Goal: Task Accomplishment & Management: Use online tool/utility

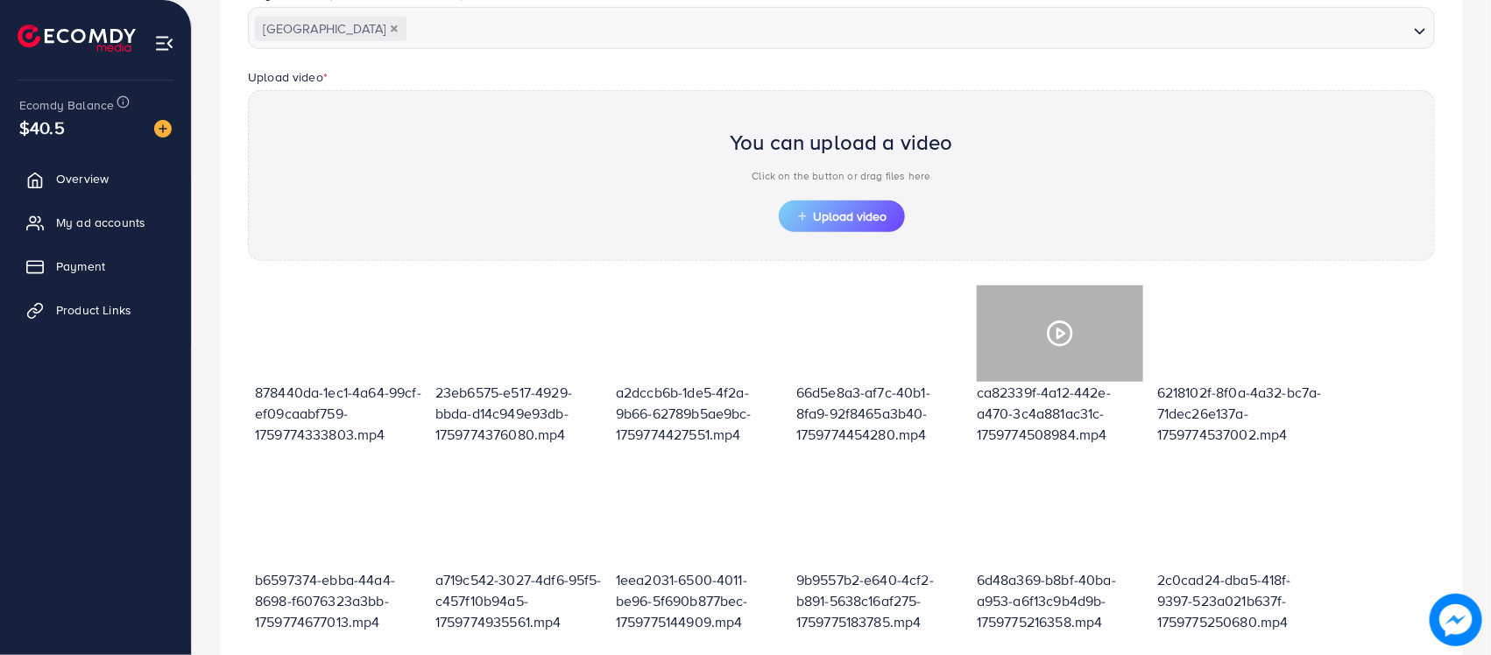
scroll to position [519, 0]
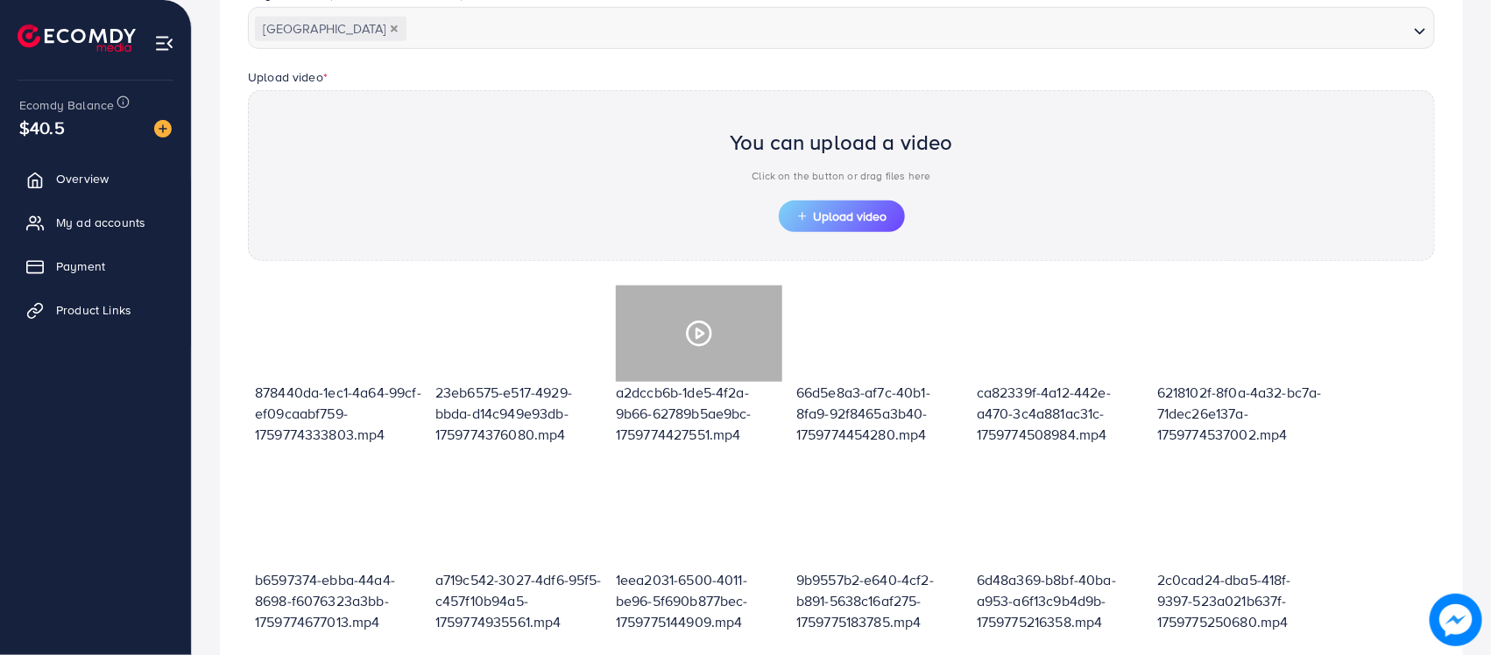
click at [712, 342] on icon at bounding box center [699, 334] width 28 height 28
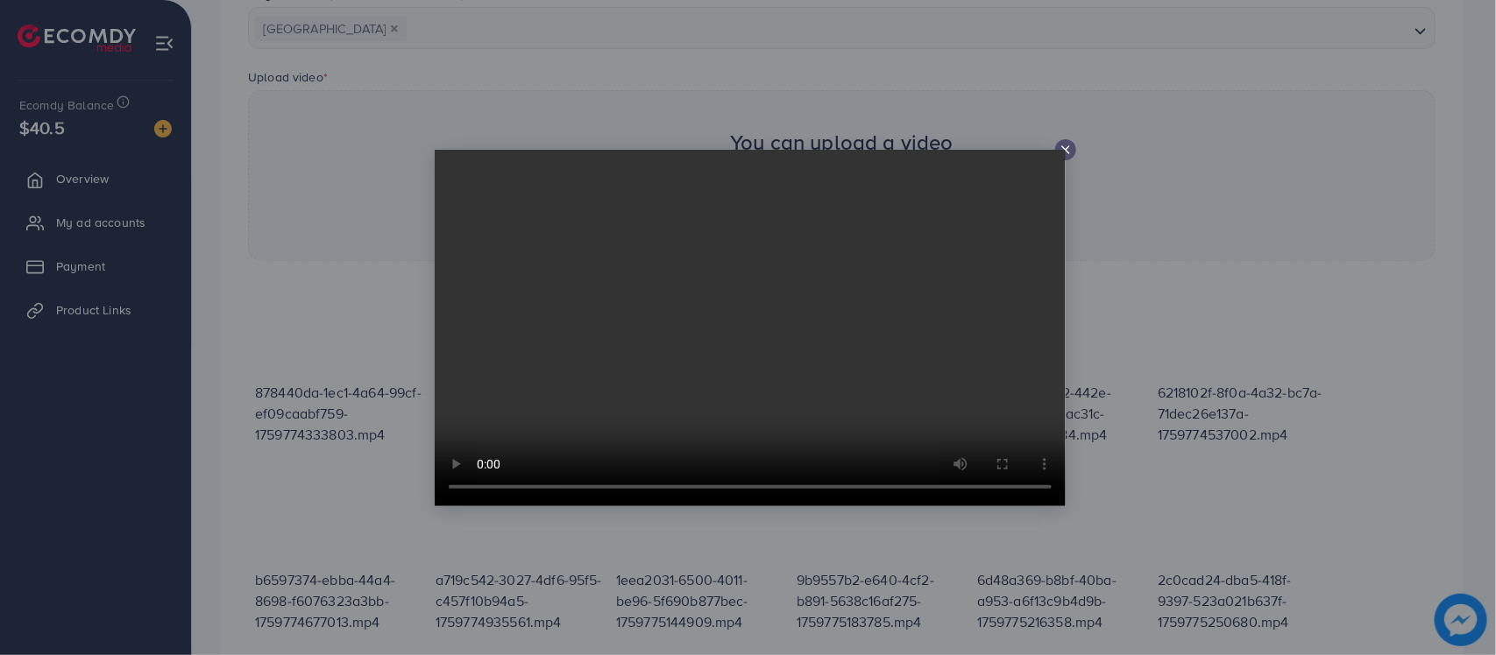
click at [1060, 153] on video at bounding box center [750, 328] width 631 height 357
click at [1066, 147] on icon at bounding box center [1066, 150] width 14 height 14
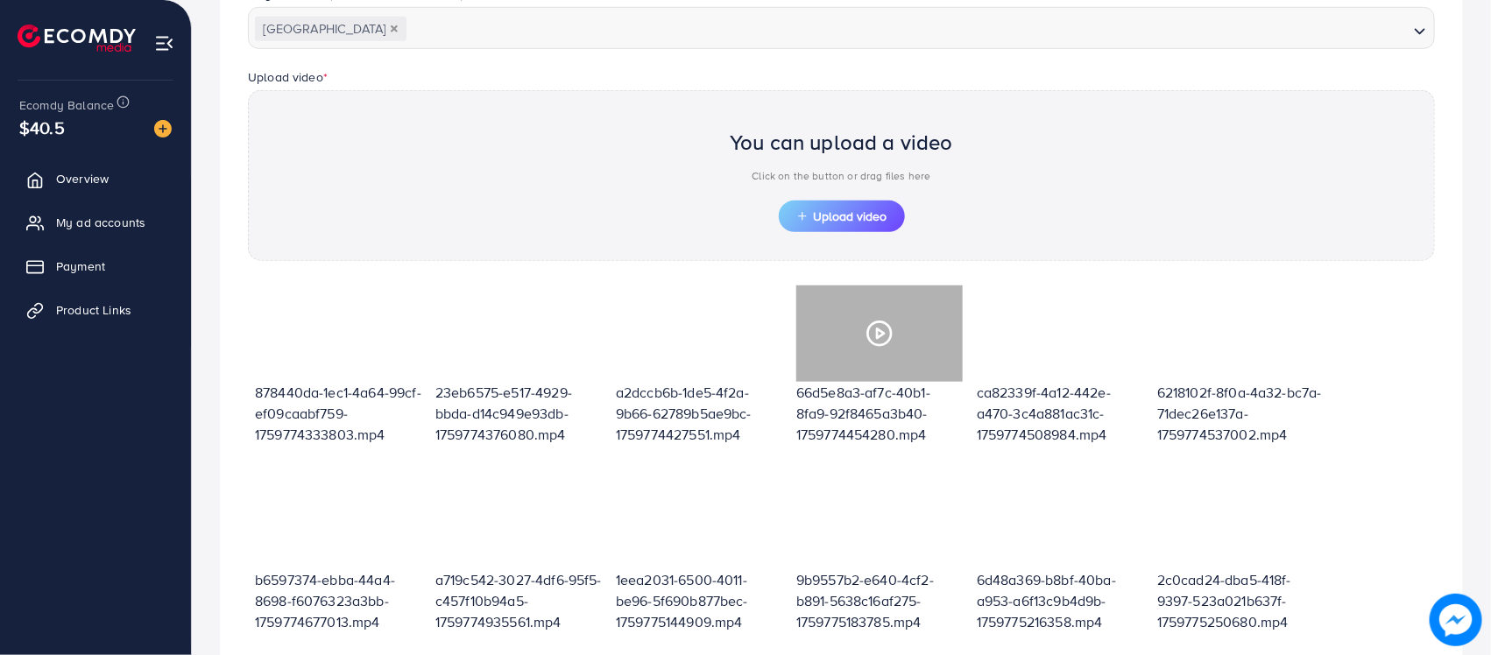
click at [881, 339] on icon at bounding box center [880, 334] width 28 height 28
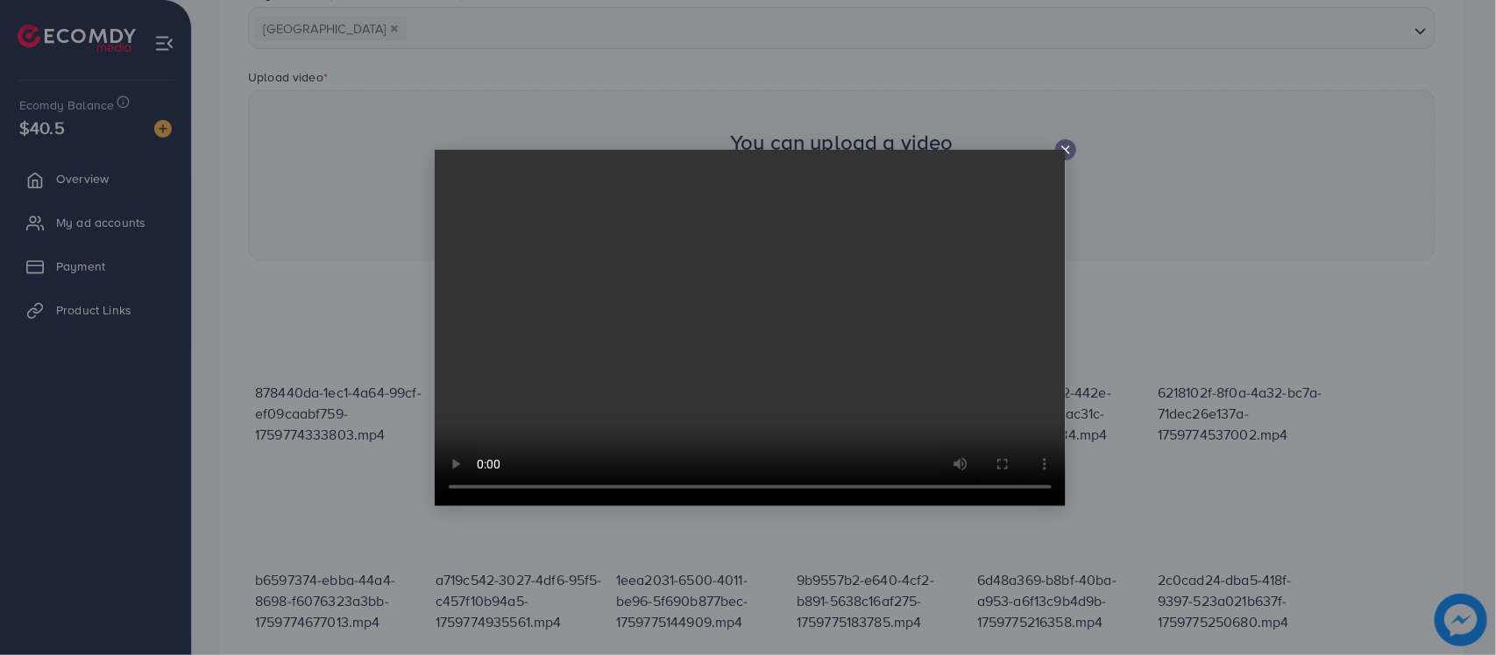
click at [1065, 150] on video at bounding box center [750, 328] width 631 height 357
click at [1066, 149] on line at bounding box center [1065, 149] width 7 height 7
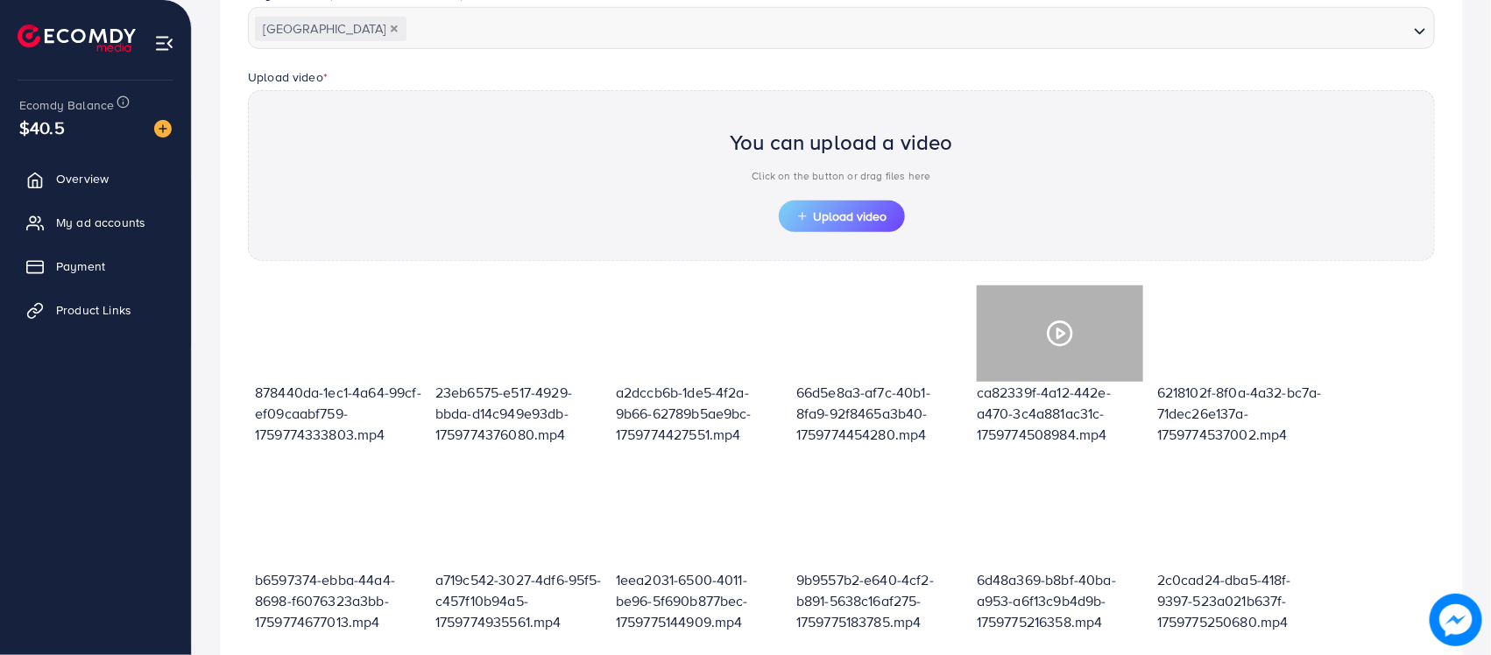
click at [1056, 336] on icon at bounding box center [1060, 334] width 28 height 28
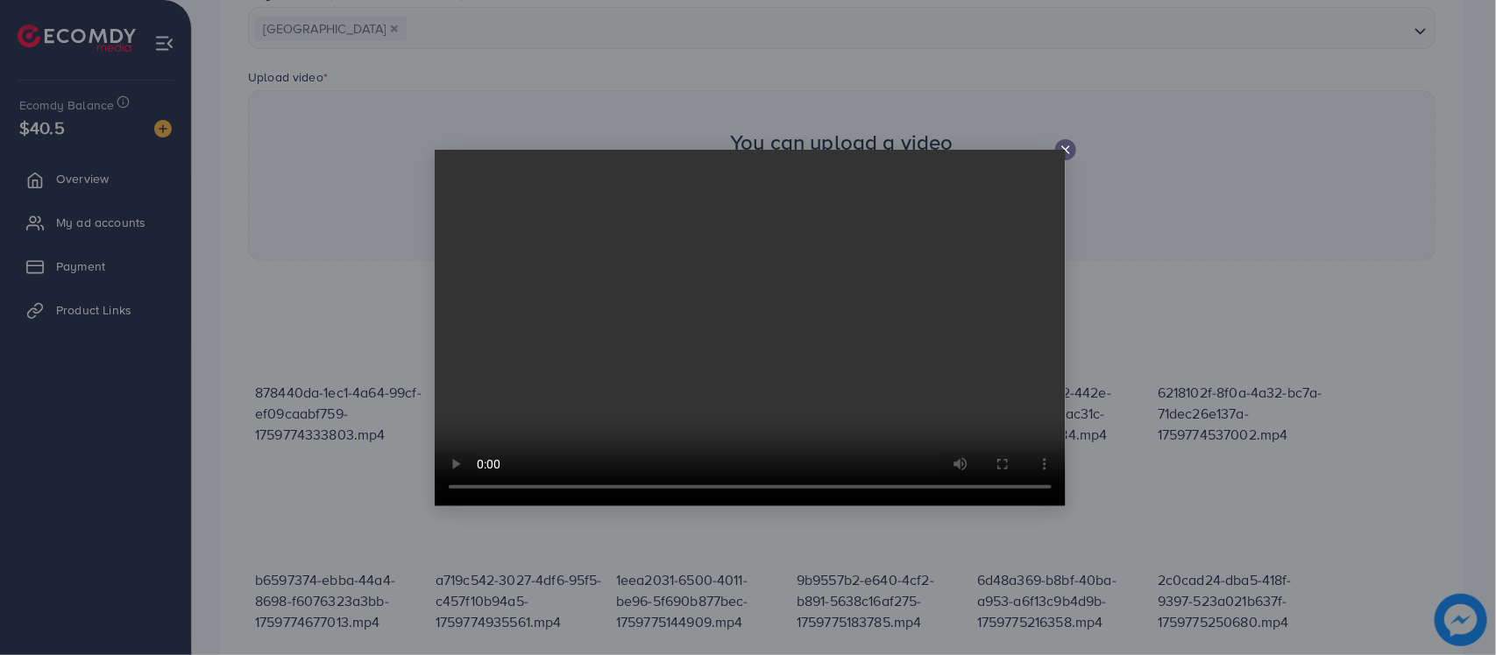
click at [1066, 150] on line at bounding box center [1065, 149] width 7 height 7
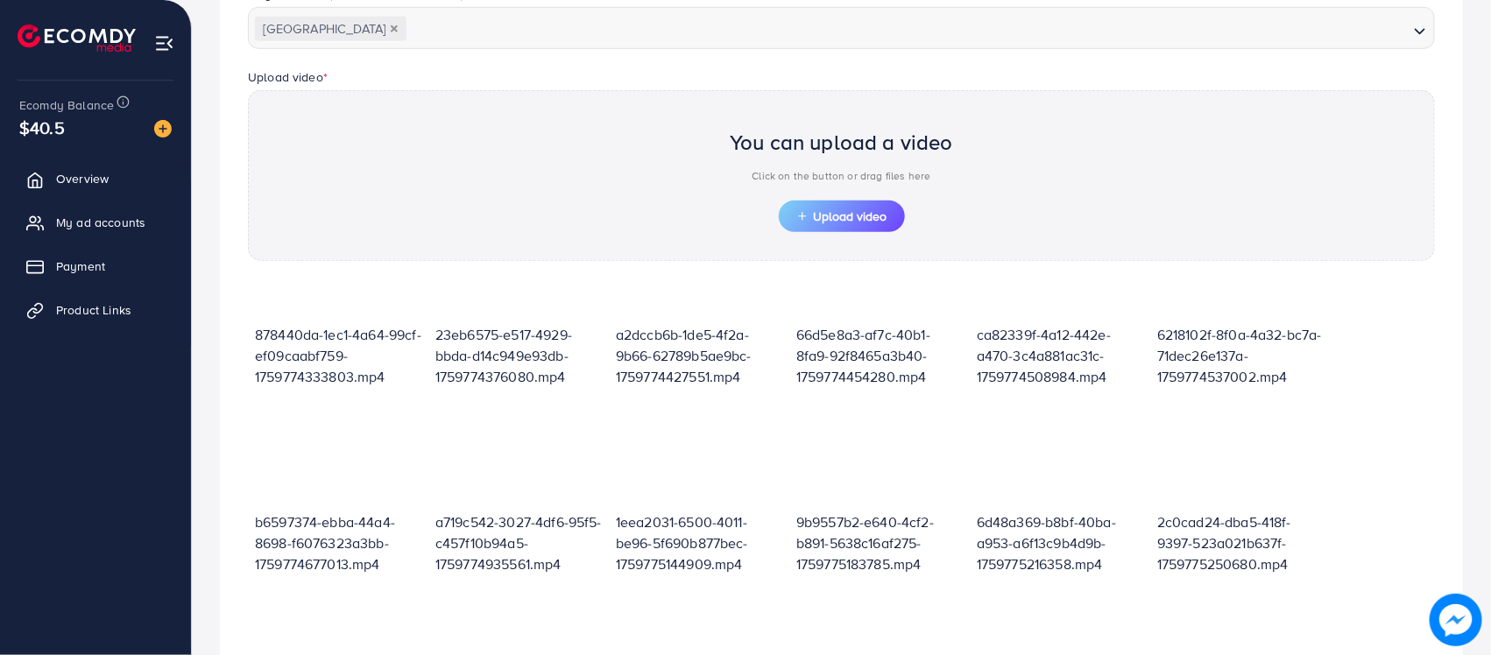
scroll to position [110, 0]
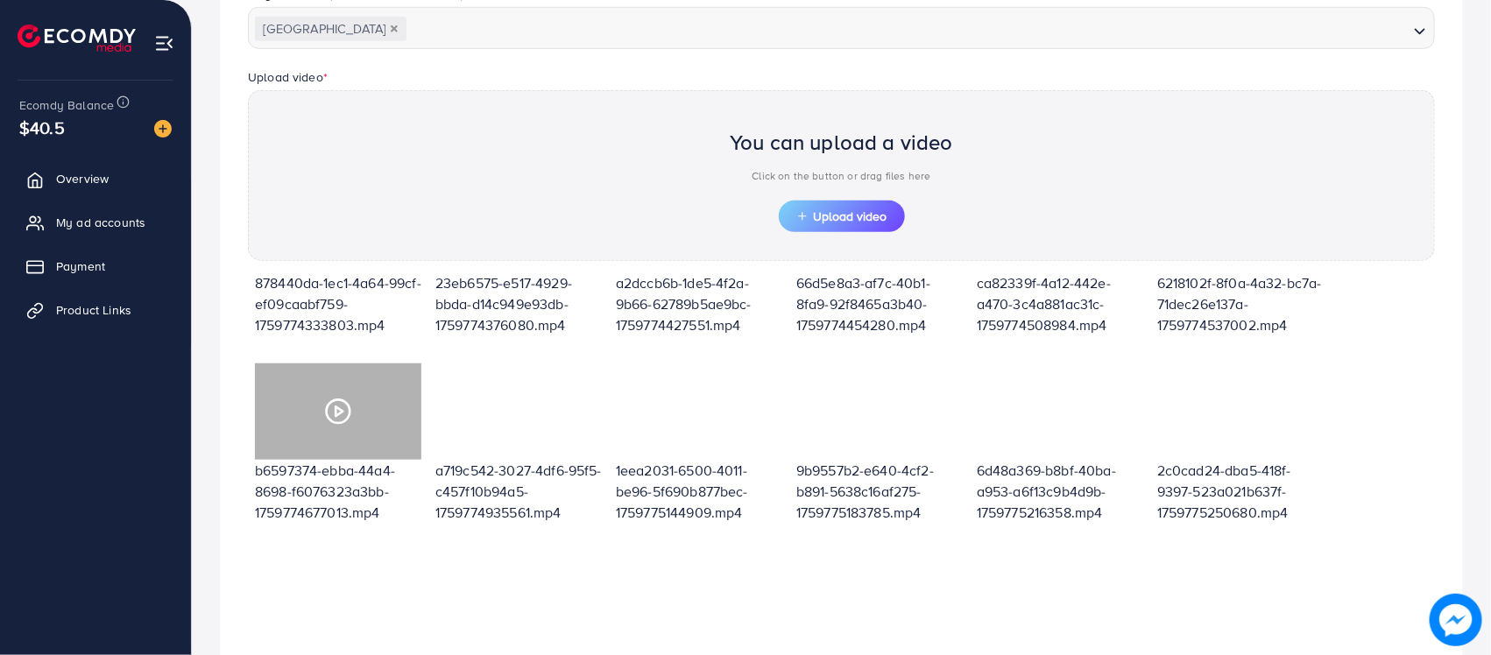
click at [333, 421] on icon at bounding box center [338, 412] width 28 height 28
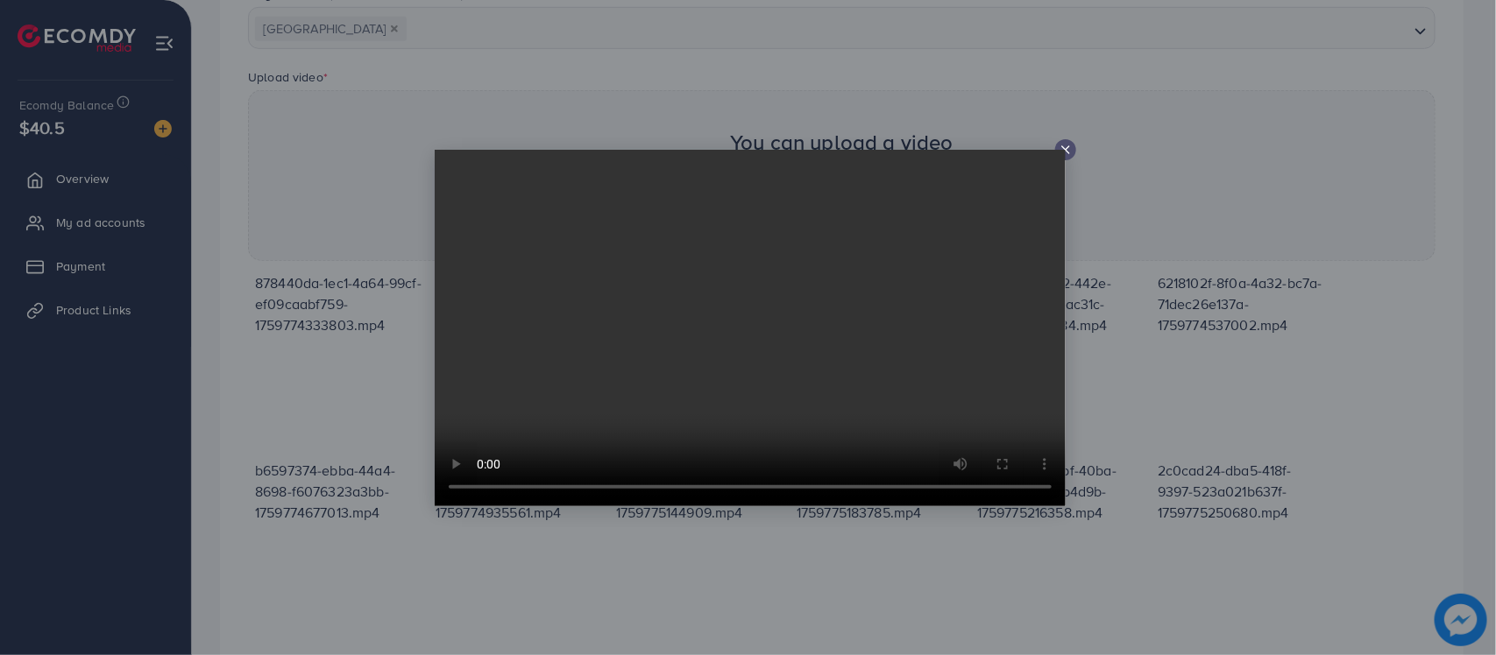
click at [1065, 153] on video at bounding box center [750, 328] width 631 height 357
click at [1065, 143] on icon at bounding box center [1066, 150] width 14 height 14
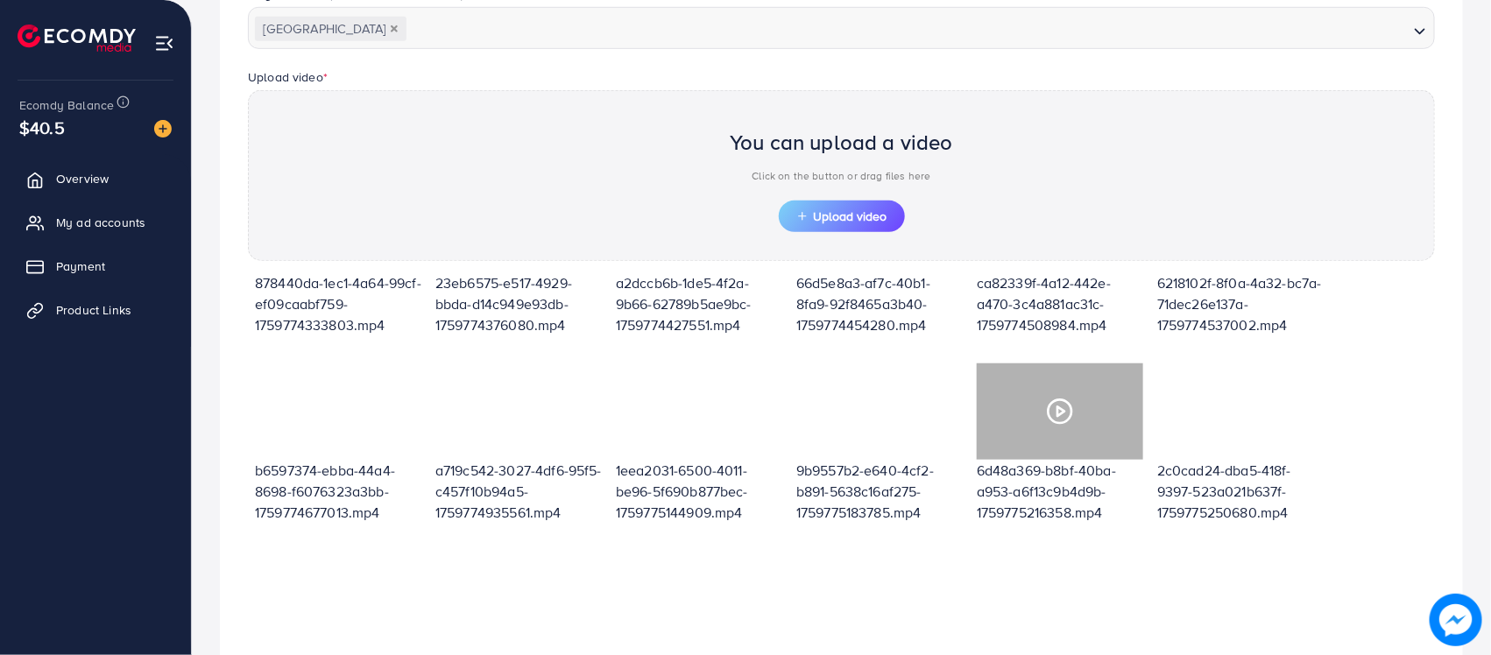
click at [1065, 406] on icon at bounding box center [1060, 412] width 28 height 28
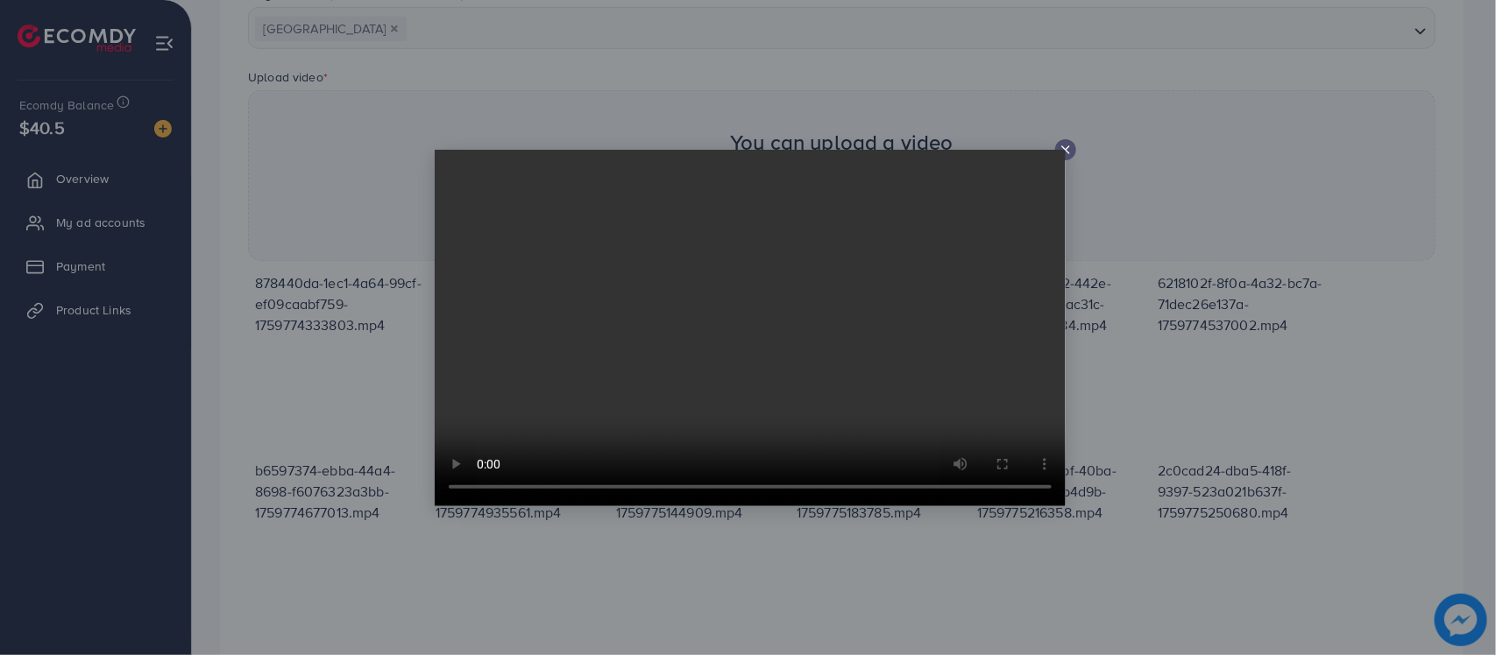
click at [1166, 333] on div at bounding box center [748, 327] width 1496 height 655
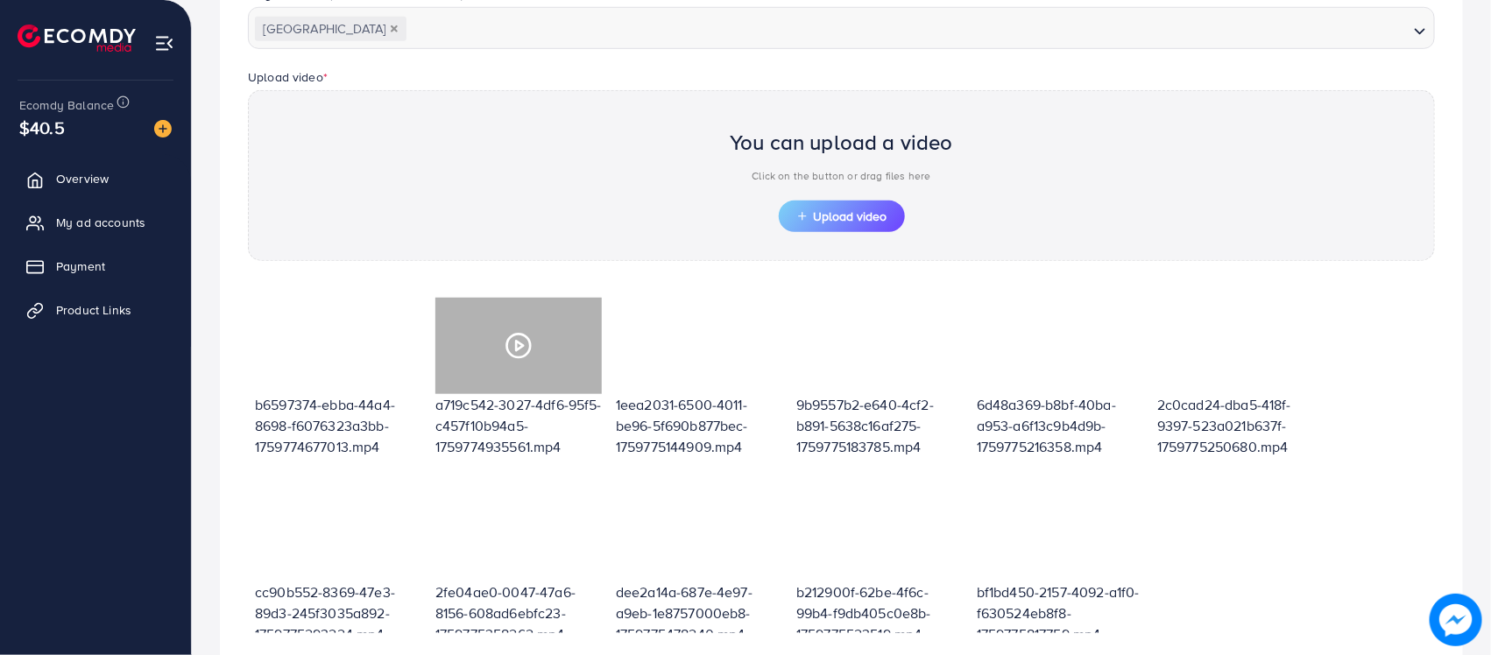
scroll to position [211, 0]
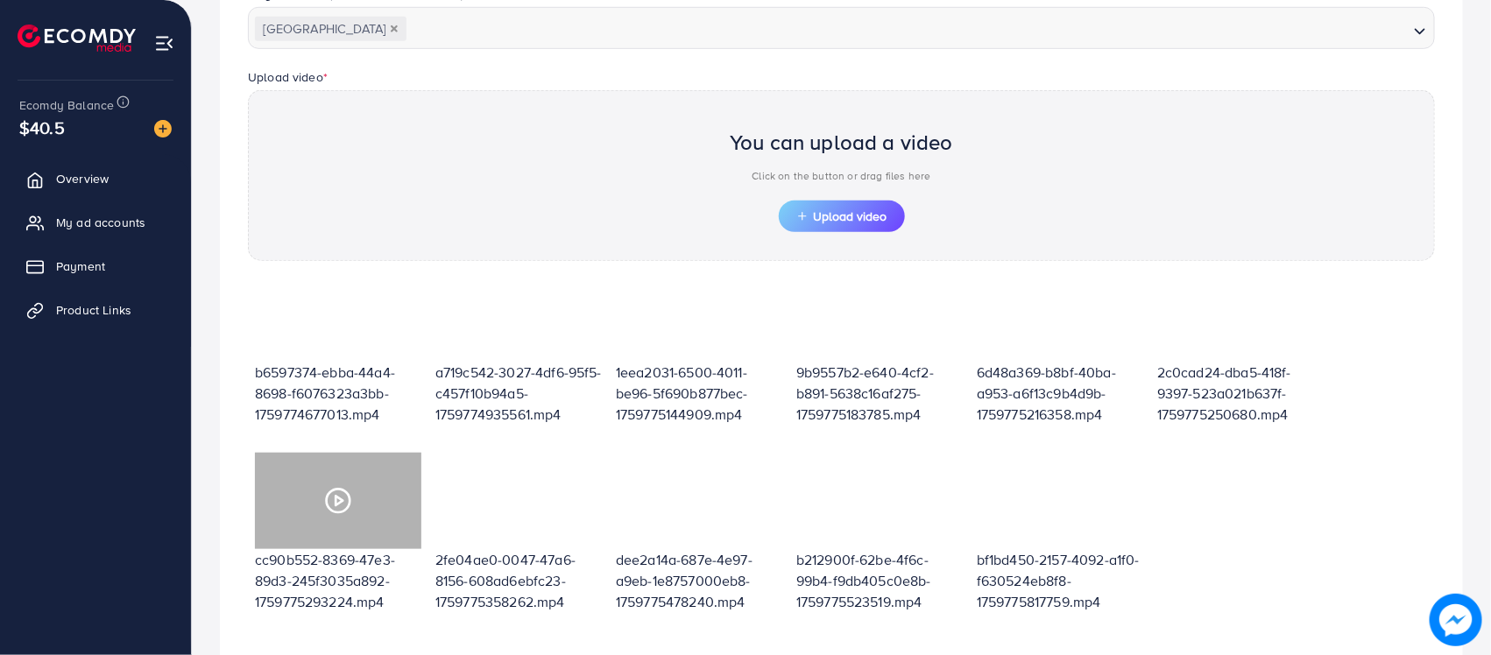
click at [343, 491] on icon at bounding box center [338, 501] width 28 height 28
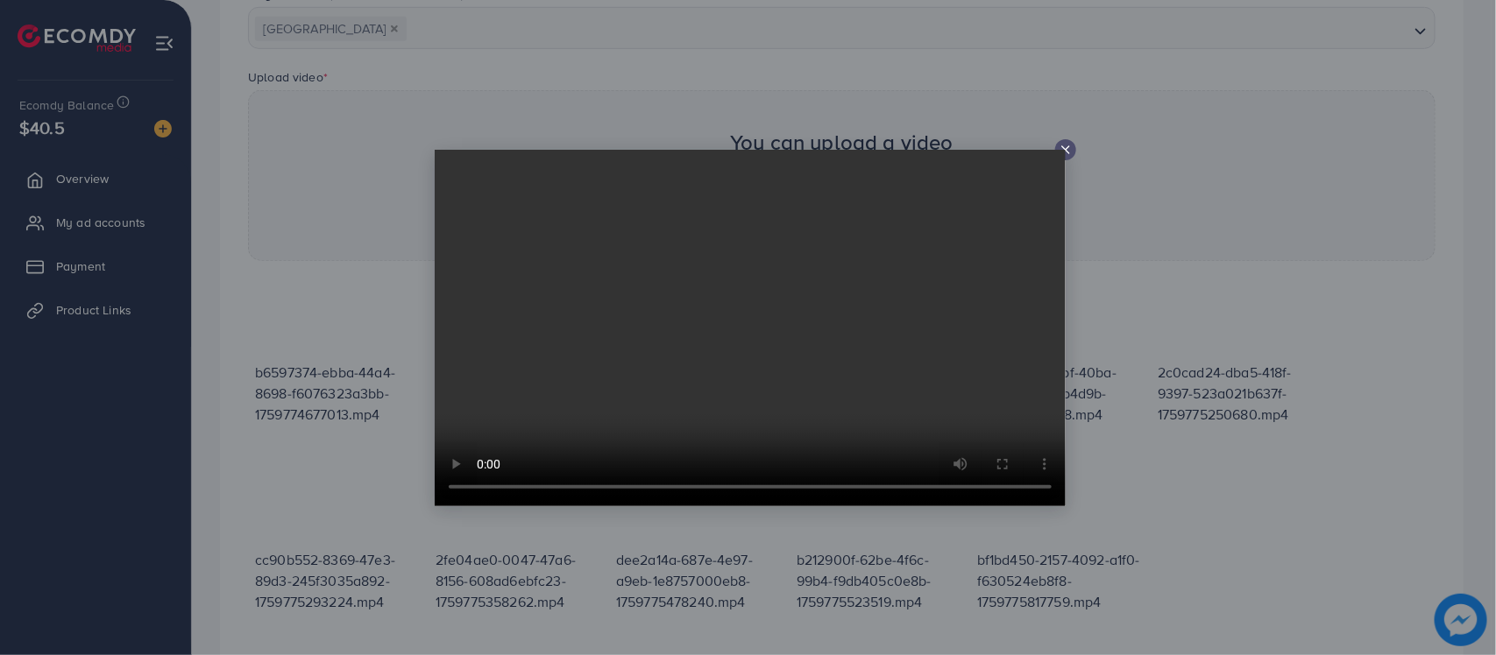
click at [1192, 462] on div at bounding box center [748, 327] width 1496 height 655
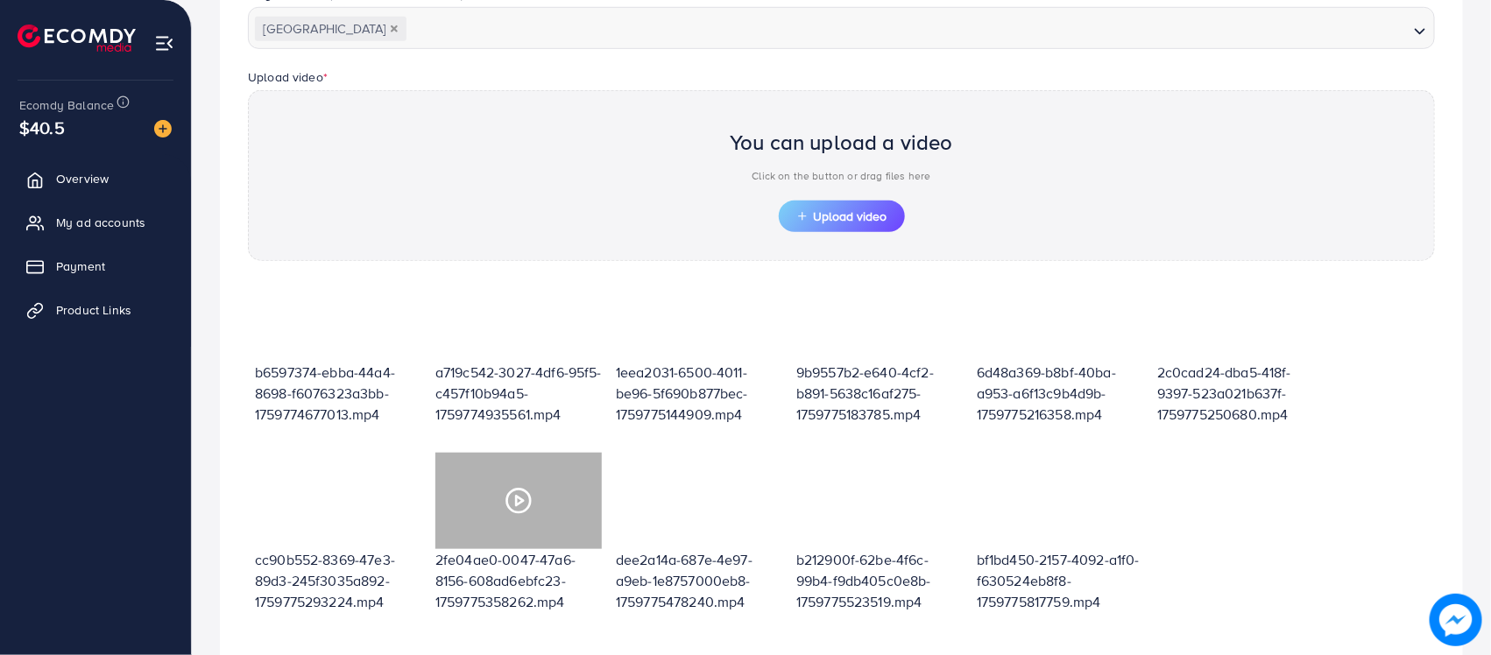
click at [514, 500] on icon at bounding box center [519, 501] width 28 height 28
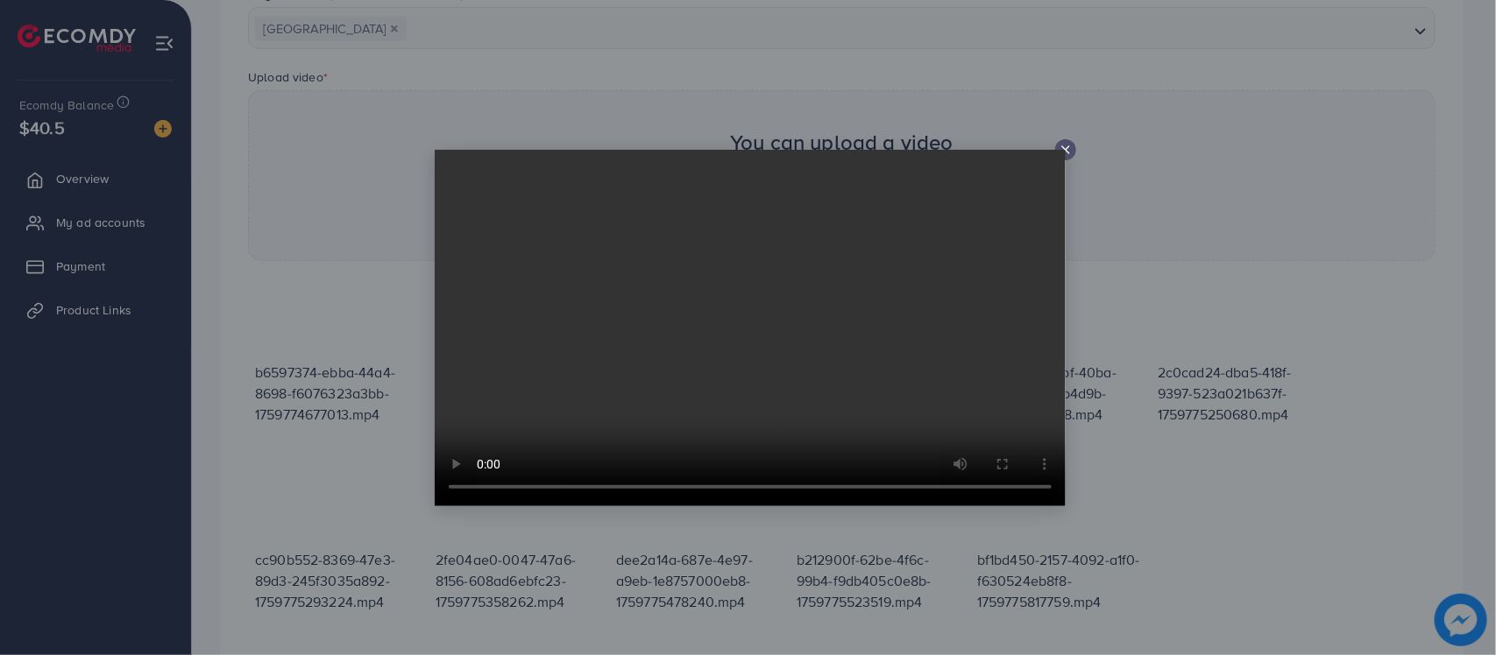
click at [668, 548] on div at bounding box center [748, 327] width 1496 height 655
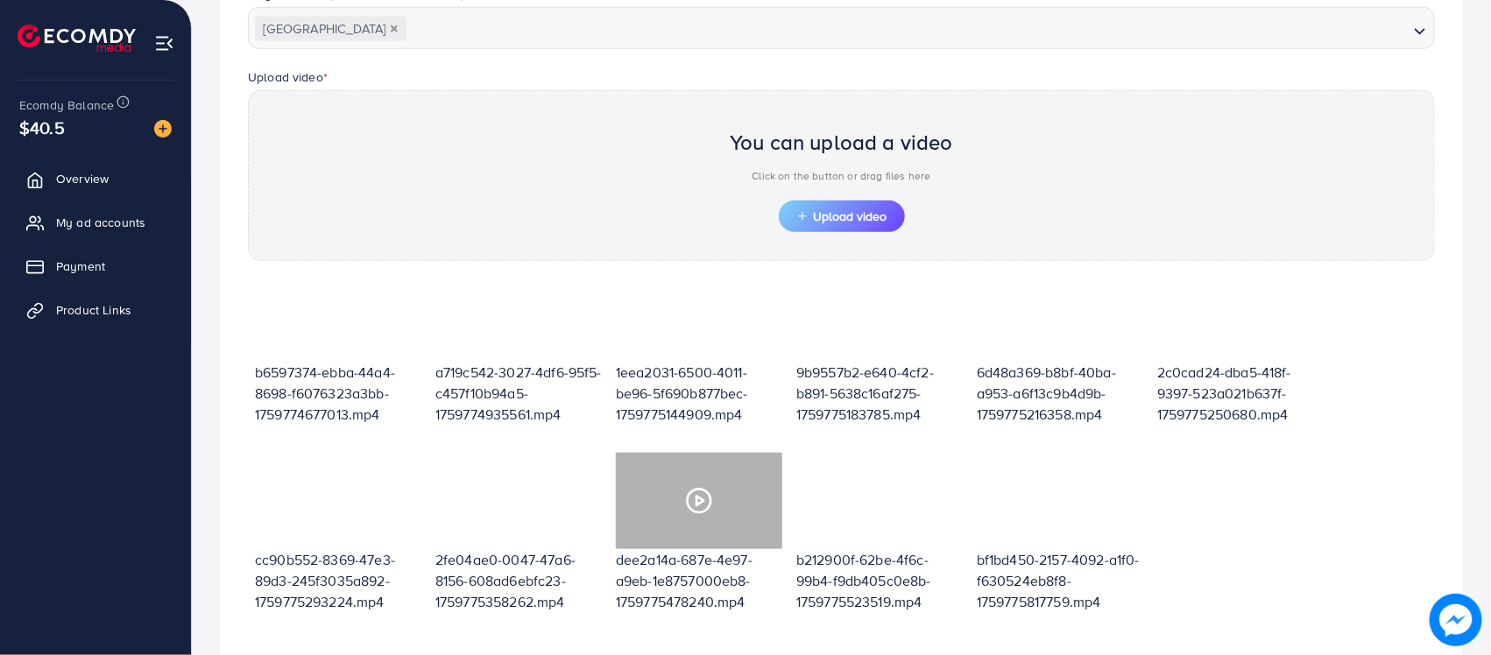
click at [698, 509] on icon at bounding box center [699, 501] width 28 height 28
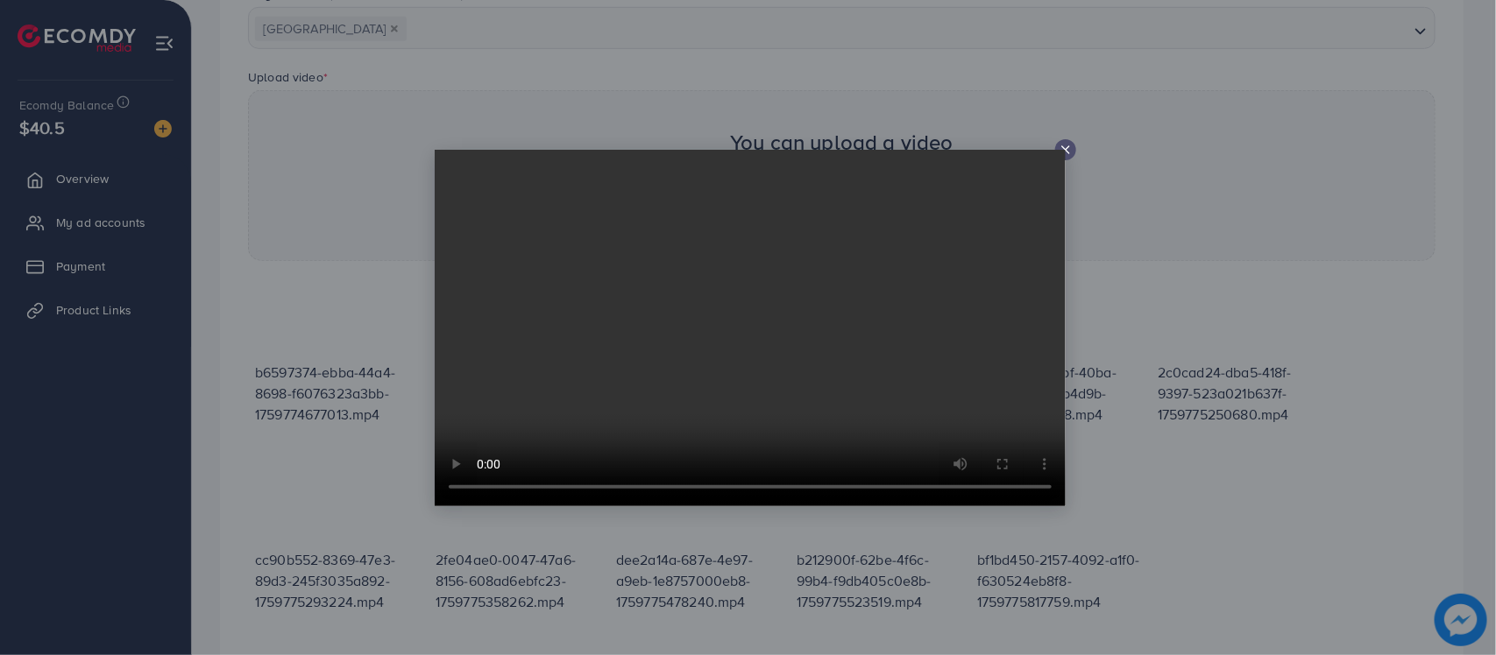
click at [692, 536] on div at bounding box center [748, 327] width 1496 height 655
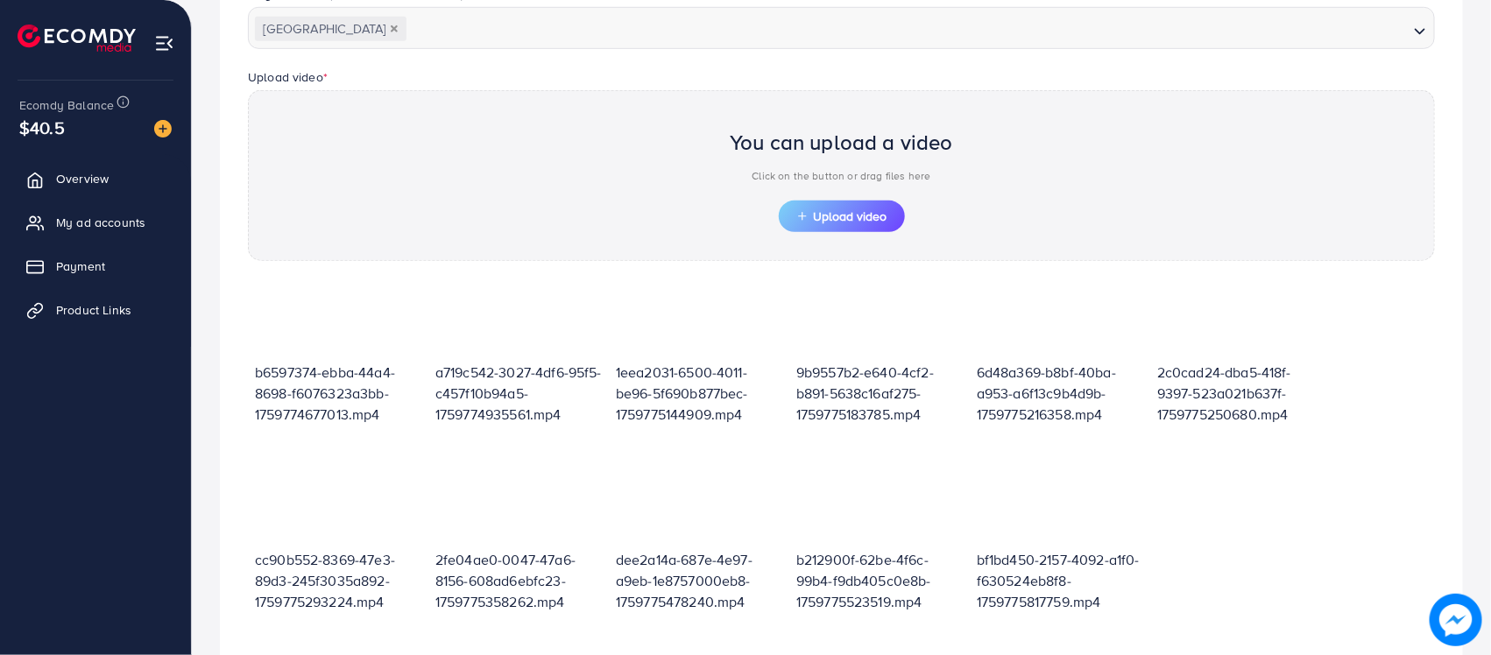
click at [1256, 514] on div "878440da-1ec1-4a64-99cf-ef09caabf759-1759774333803.mp4 23eb6575-e517-4929-bbda-…" at bounding box center [841, 352] width 1187 height 563
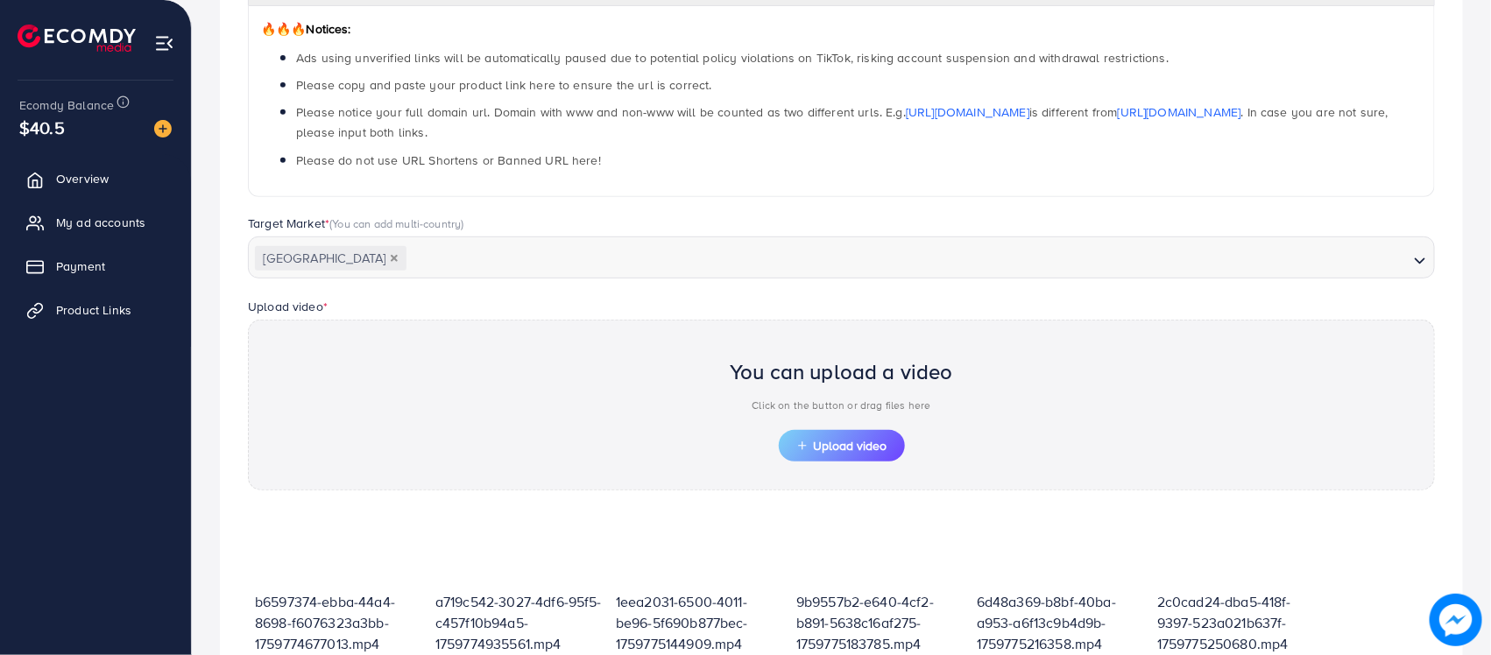
scroll to position [0, 0]
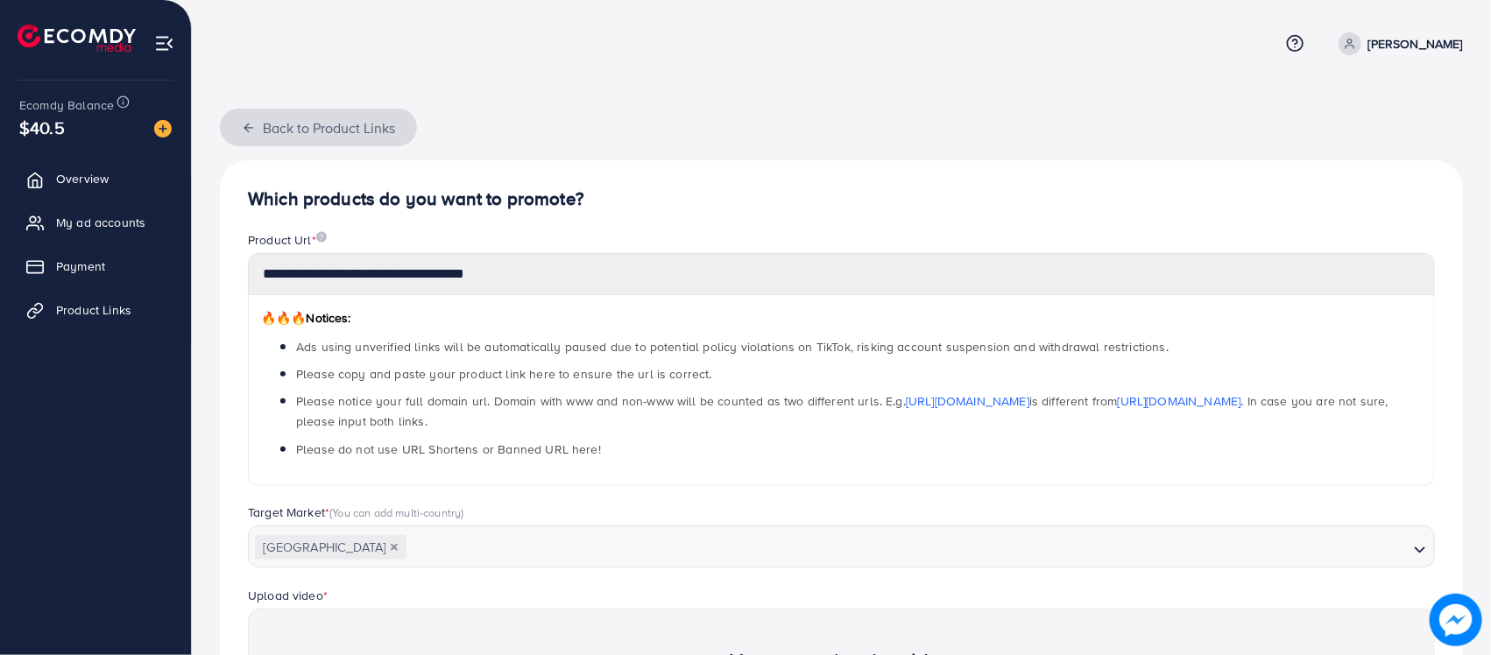
click at [245, 129] on icon "button" at bounding box center [249, 128] width 14 height 14
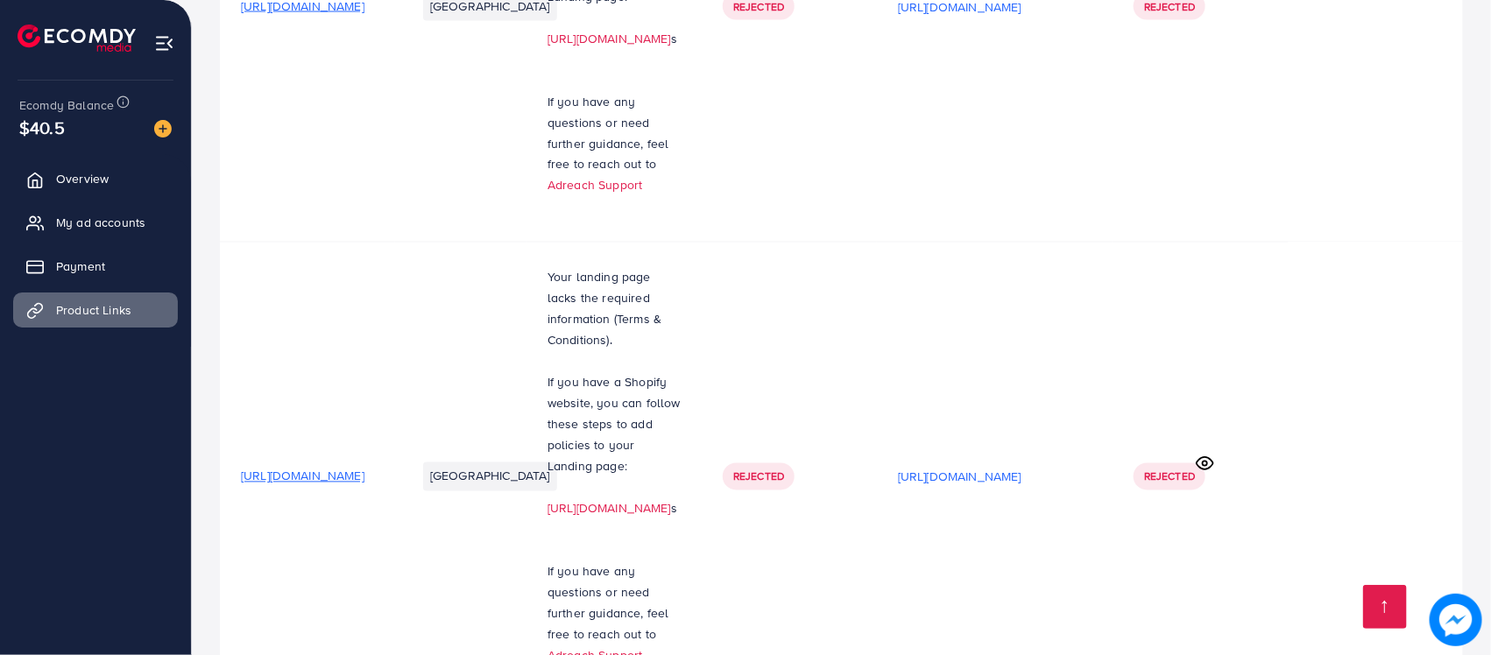
scroll to position [13285, 0]
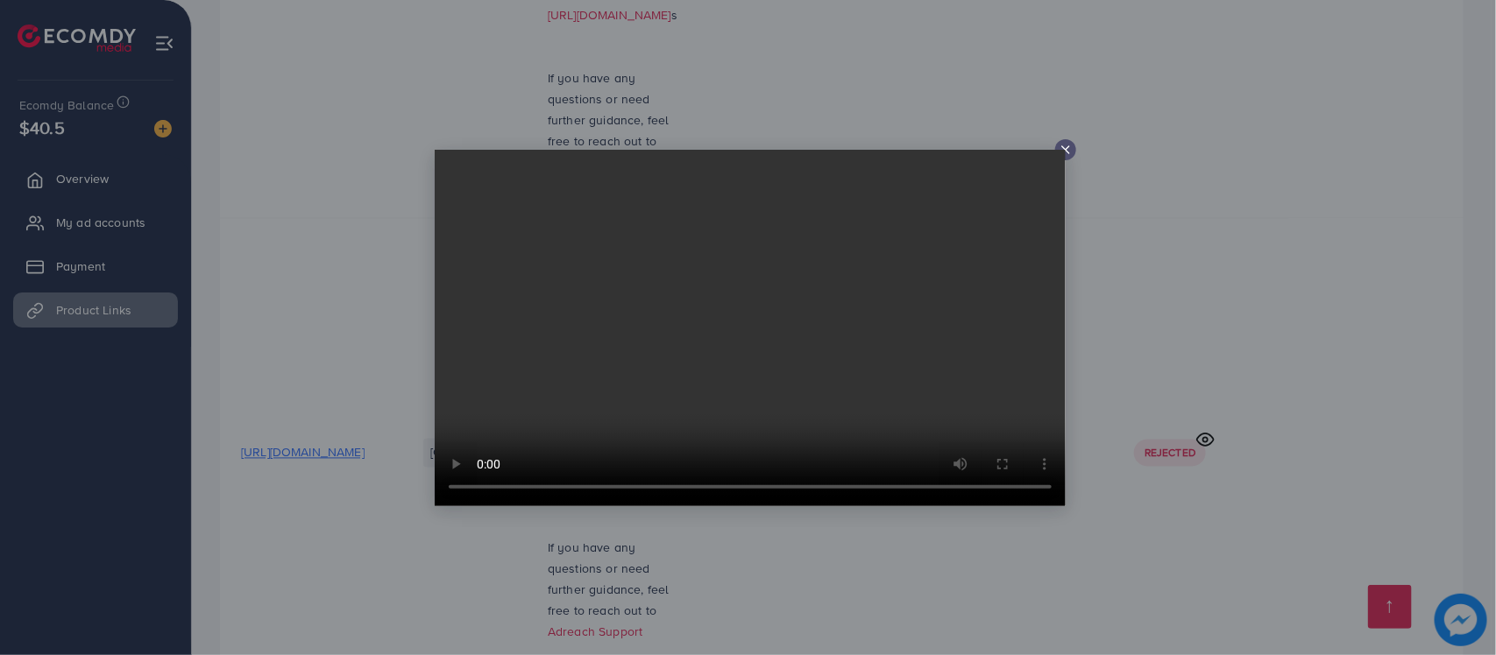
click at [520, 527] on div at bounding box center [748, 327] width 1496 height 655
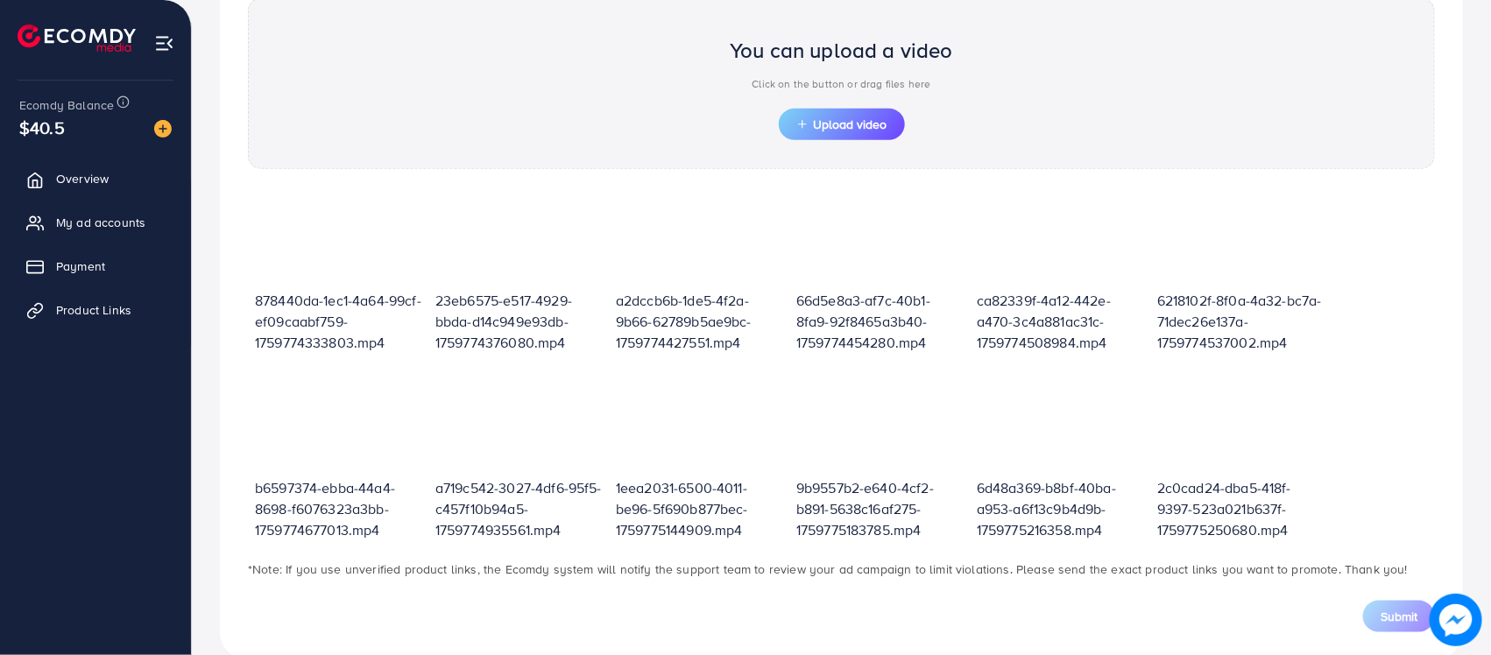
scroll to position [211, 0]
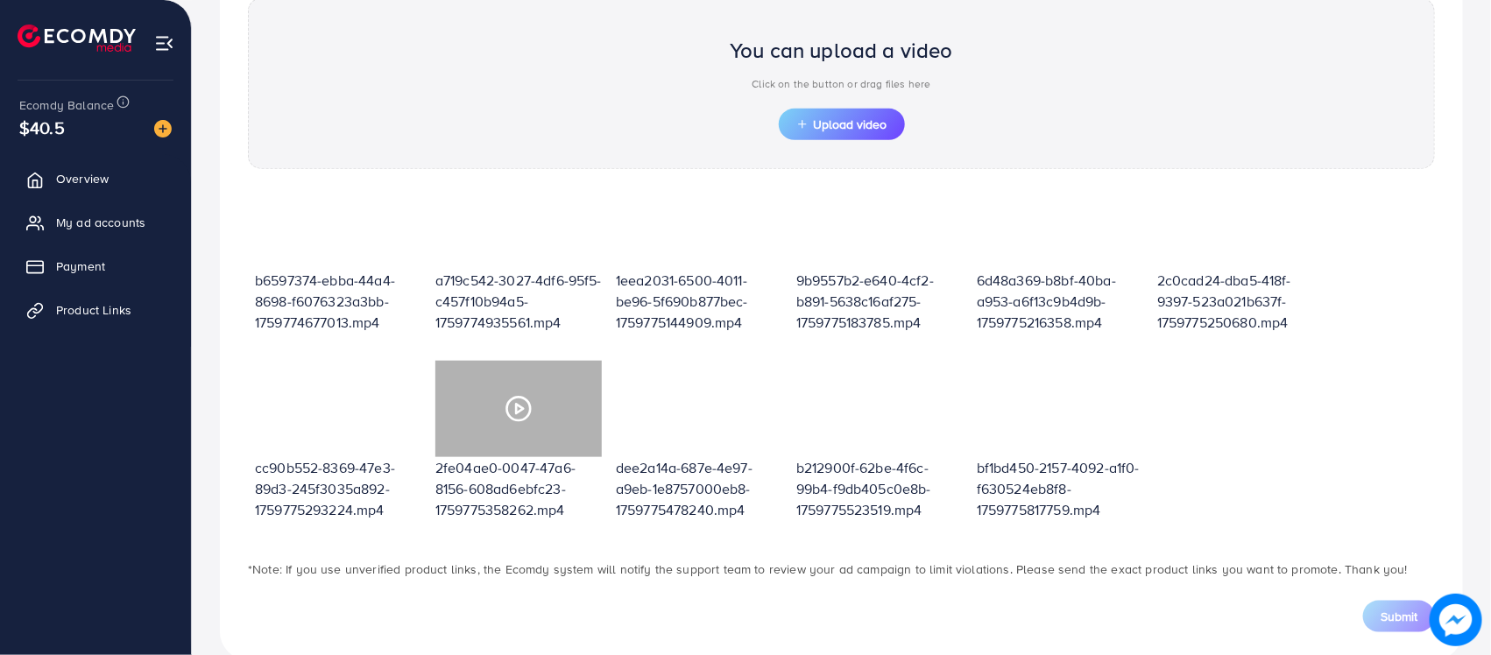
click at [523, 412] on icon at bounding box center [519, 409] width 28 height 28
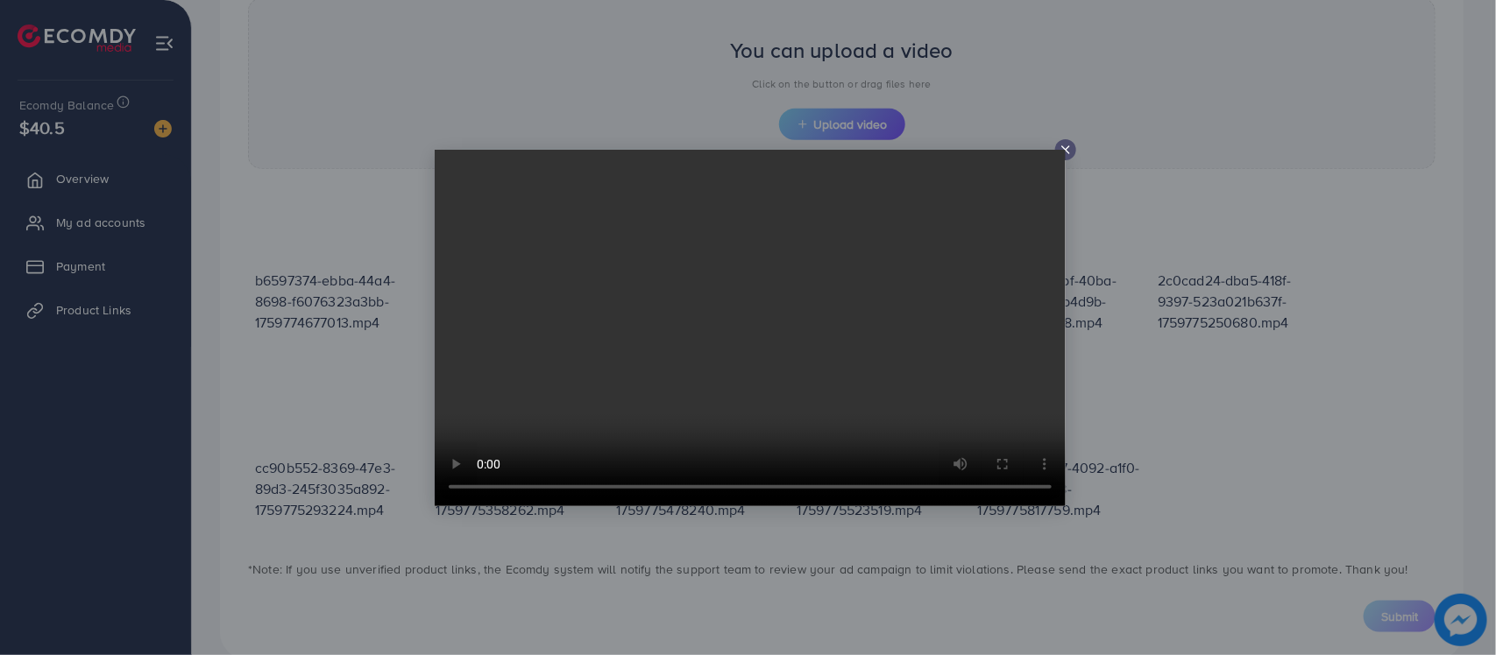
click at [1266, 392] on div at bounding box center [748, 327] width 1496 height 655
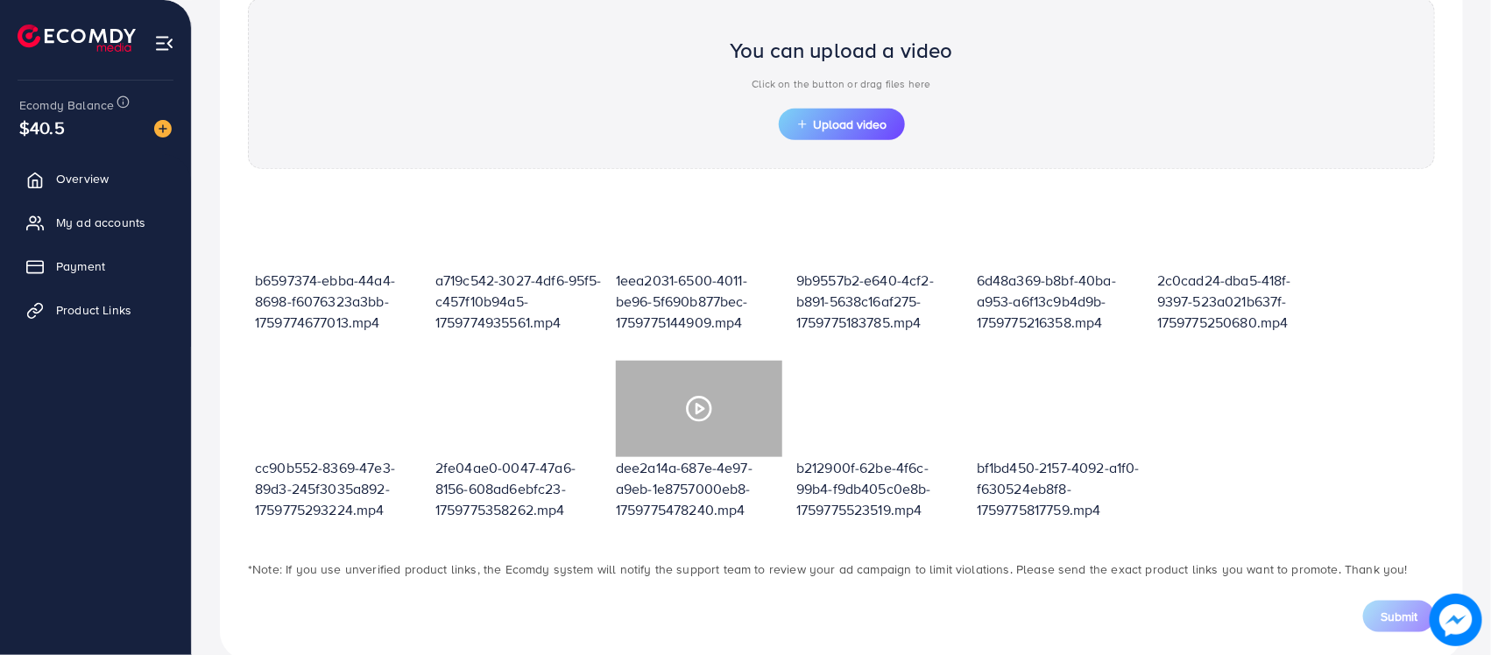
click at [680, 405] on div at bounding box center [699, 409] width 166 height 96
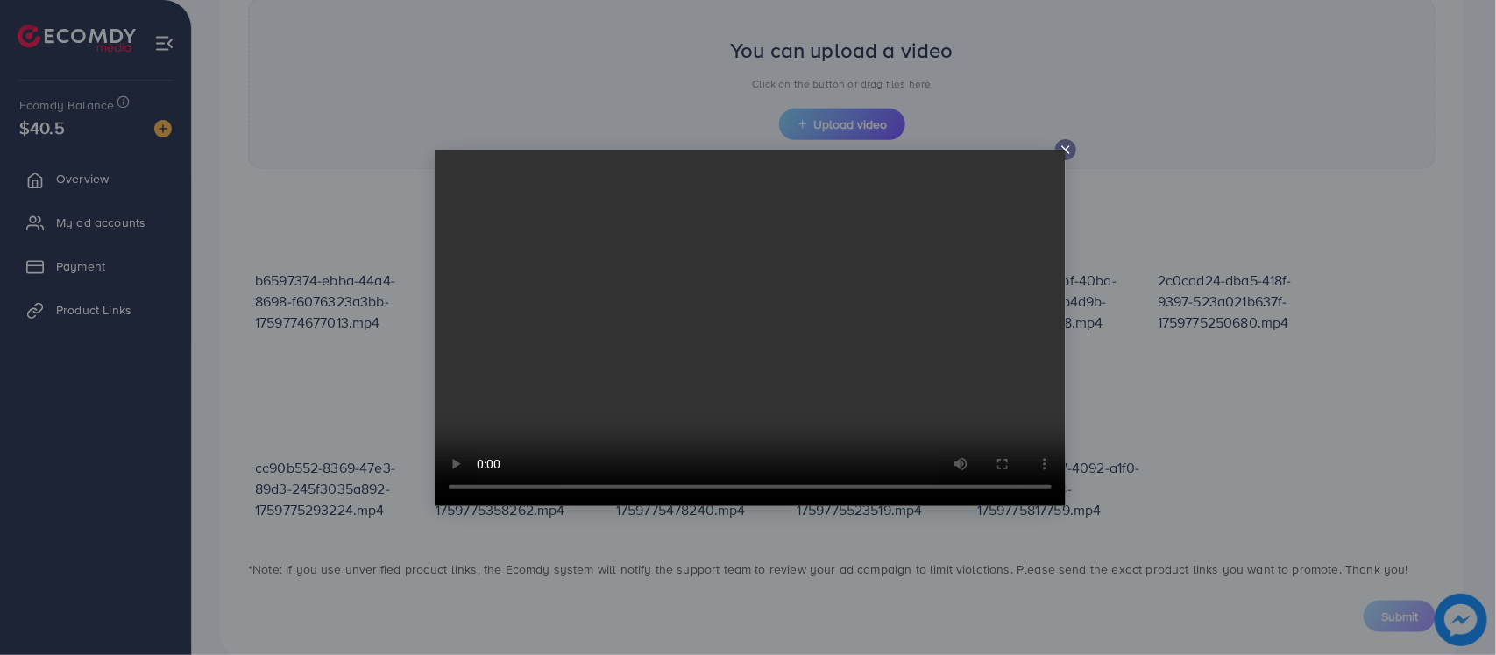
click at [1275, 436] on div at bounding box center [748, 327] width 1496 height 655
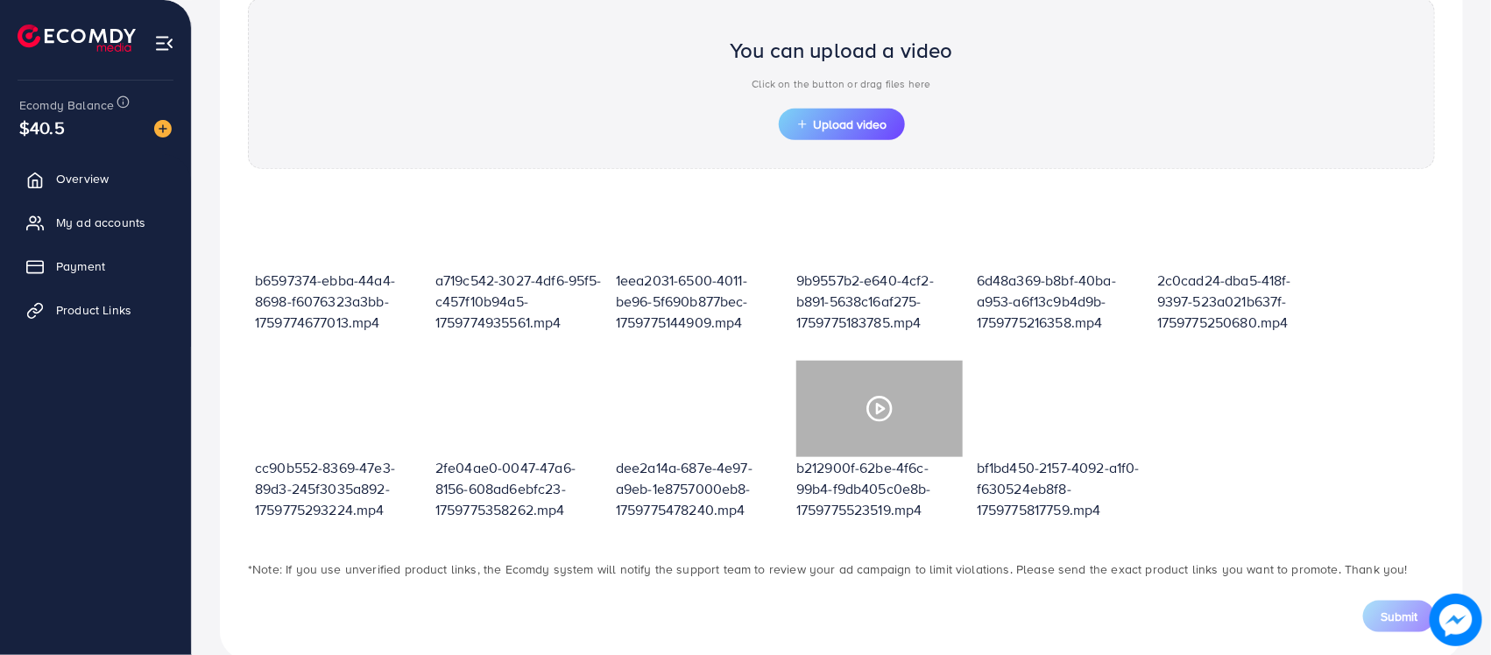
click at [866, 412] on icon at bounding box center [880, 409] width 28 height 28
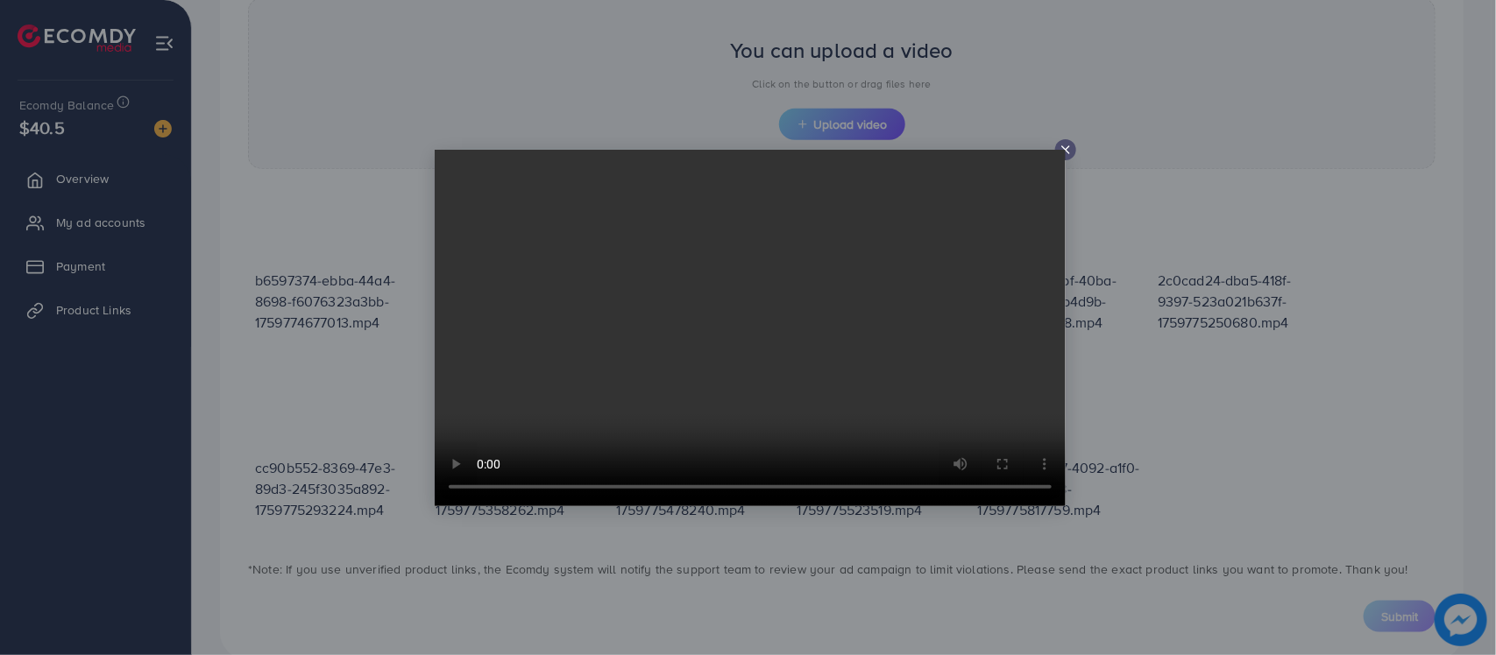
click at [1393, 443] on div at bounding box center [748, 327] width 1496 height 655
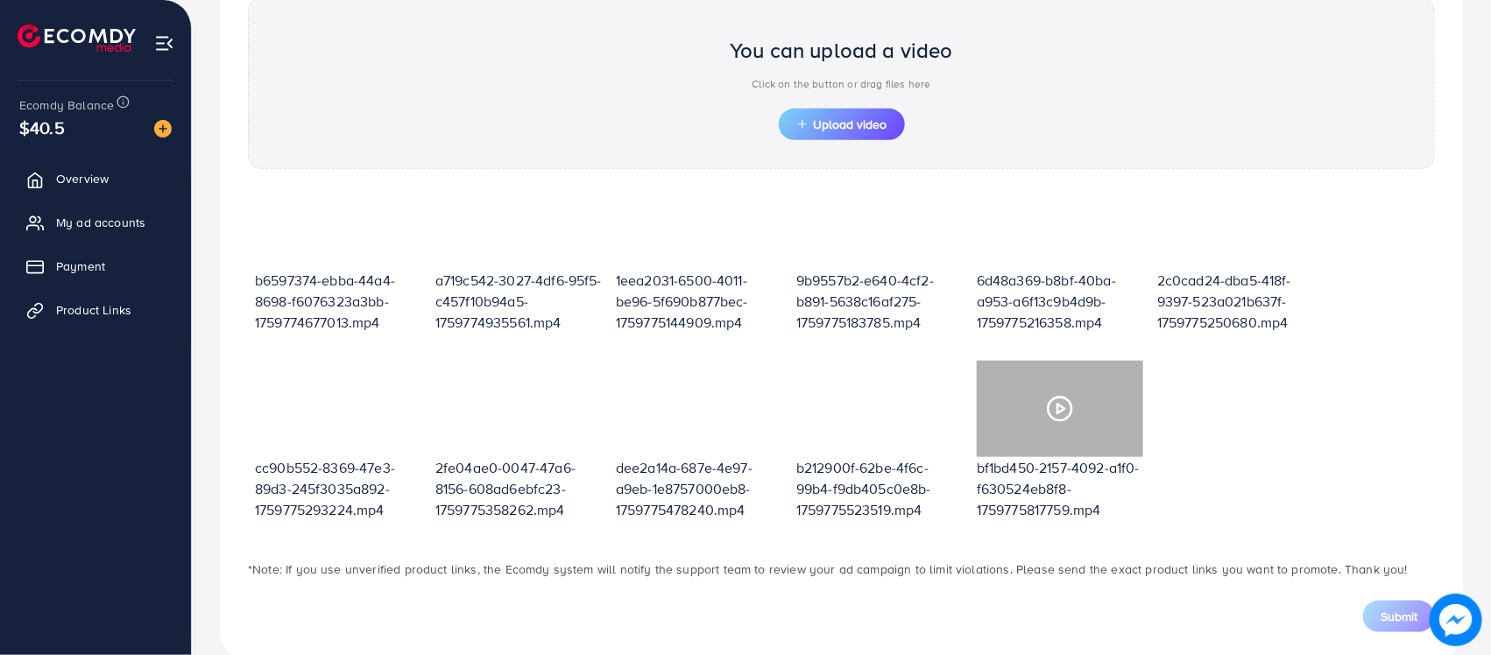
click at [1046, 407] on icon at bounding box center [1060, 409] width 28 height 28
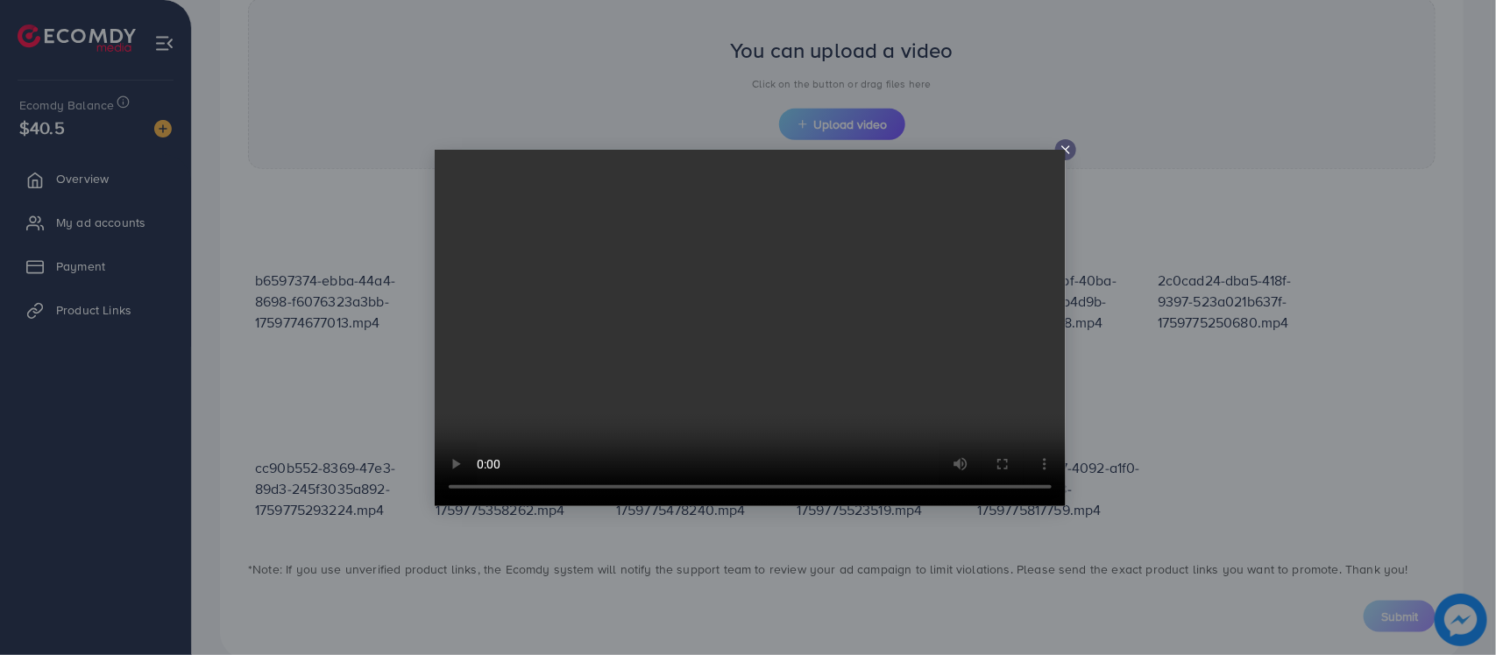
click at [1311, 421] on div at bounding box center [748, 327] width 1496 height 655
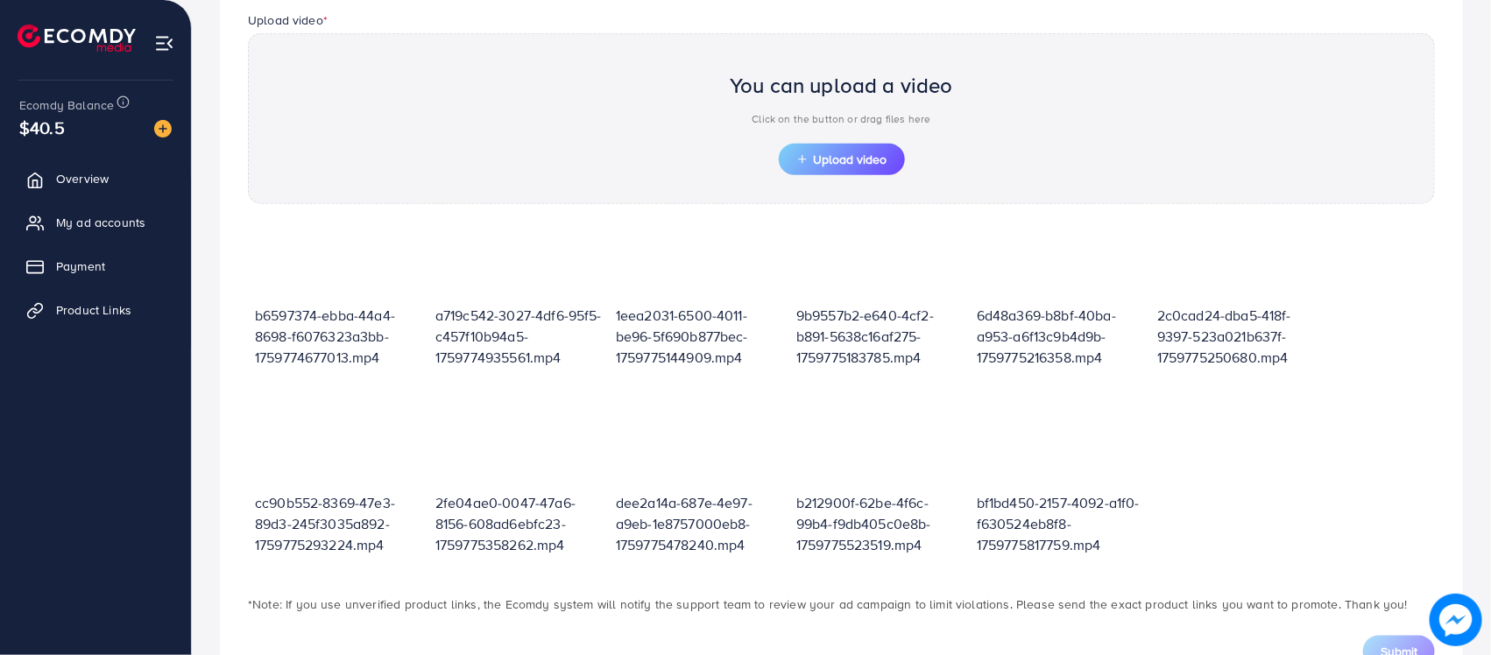
scroll to position [63, 0]
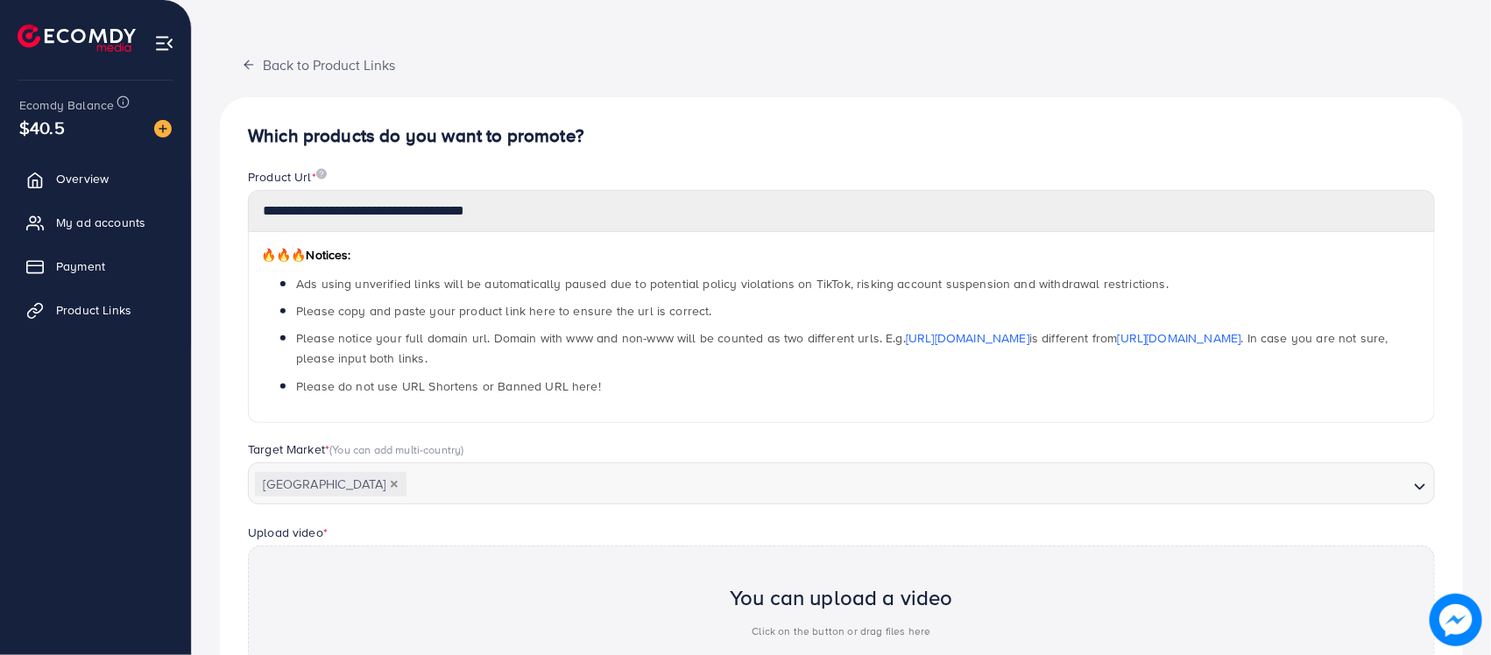
drag, startPoint x: 80, startPoint y: 314, endPoint x: 129, endPoint y: 37, distance: 281.2
click at [80, 314] on span "Product Links" at bounding box center [93, 310] width 75 height 18
